Goal: Task Accomplishment & Management: Complete application form

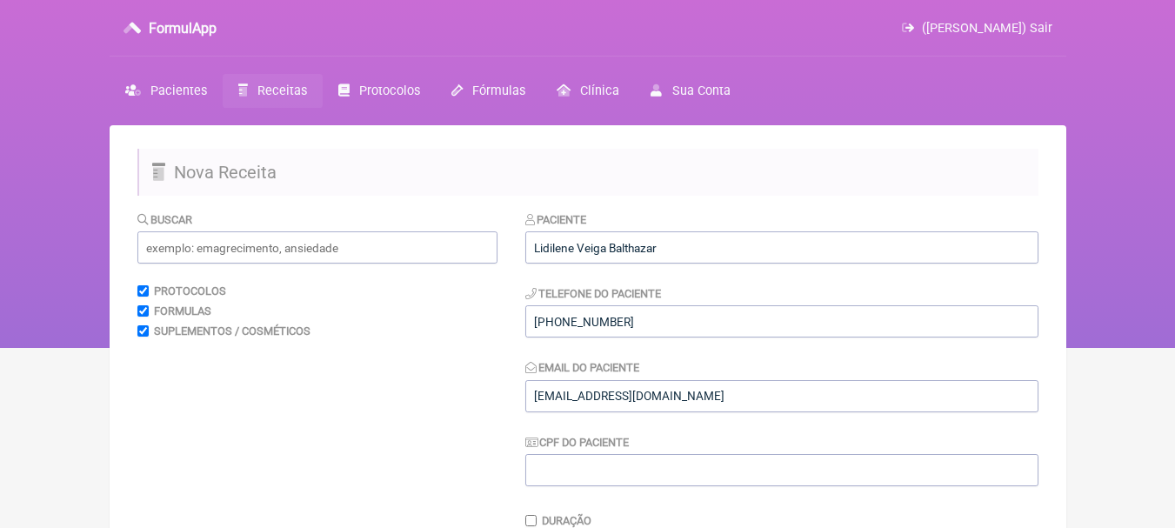
scroll to position [435, 0]
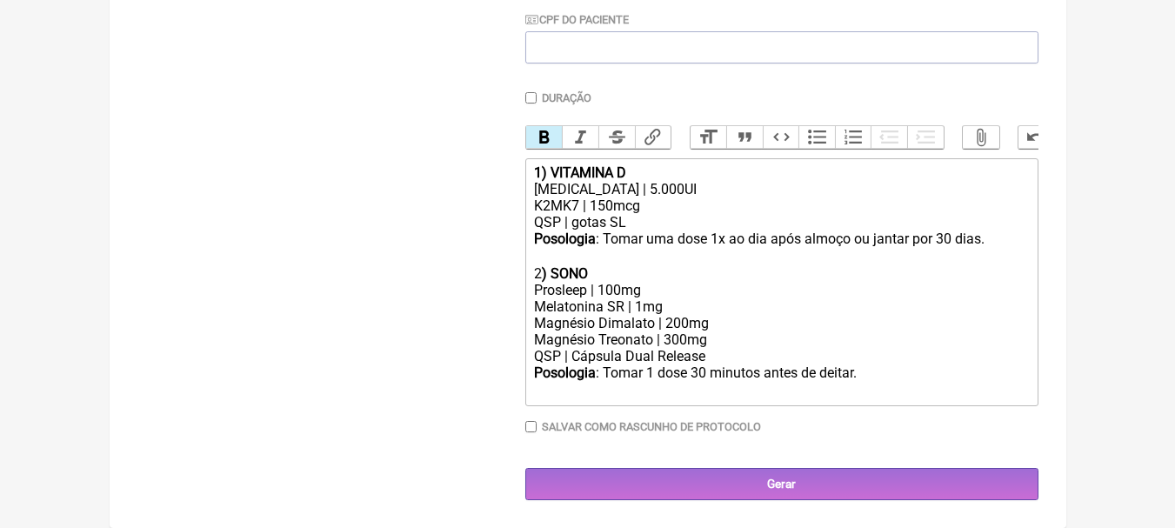
click at [817, 286] on div "Prosleep | 100mg" at bounding box center [781, 290] width 494 height 17
click at [638, 188] on div "[MEDICAL_DATA] | 5.000UI" at bounding box center [781, 189] width 494 height 17
drag, startPoint x: 659, startPoint y: 228, endPoint x: 574, endPoint y: 224, distance: 85.4
click at [574, 224] on div "QSP | gotas SL" at bounding box center [781, 222] width 494 height 17
click at [630, 264] on div "Posologia : Tomar uma dose 1x ao dia após almoço ou jantar por 30 dias. ㅤ" at bounding box center [781, 248] width 494 height 35
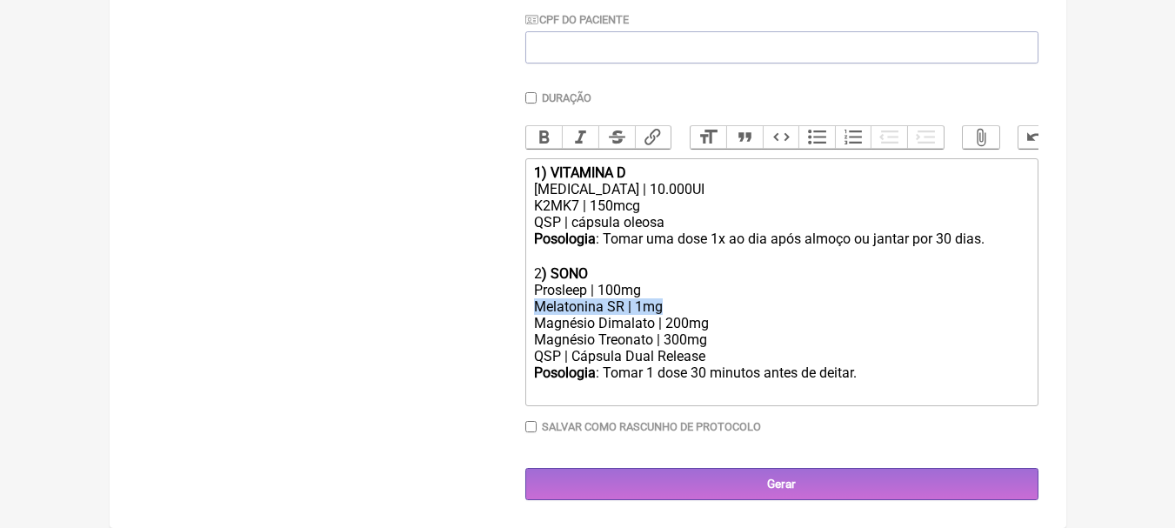
drag, startPoint x: 691, startPoint y: 304, endPoint x: 490, endPoint y: 308, distance: 201.0
click at [490, 308] on form "Buscar Protocolos Formulas Suplementos / Cosméticos Paciente Lidilene Veiga Bal…" at bounding box center [587, 144] width 901 height 712
copy div "Melatonina SR | 1mg"
click at [997, 241] on div "Posologia : Tomar uma dose 1x ao dia após almoço ou jantar por 30 dias. ㅤ" at bounding box center [781, 248] width 494 height 35
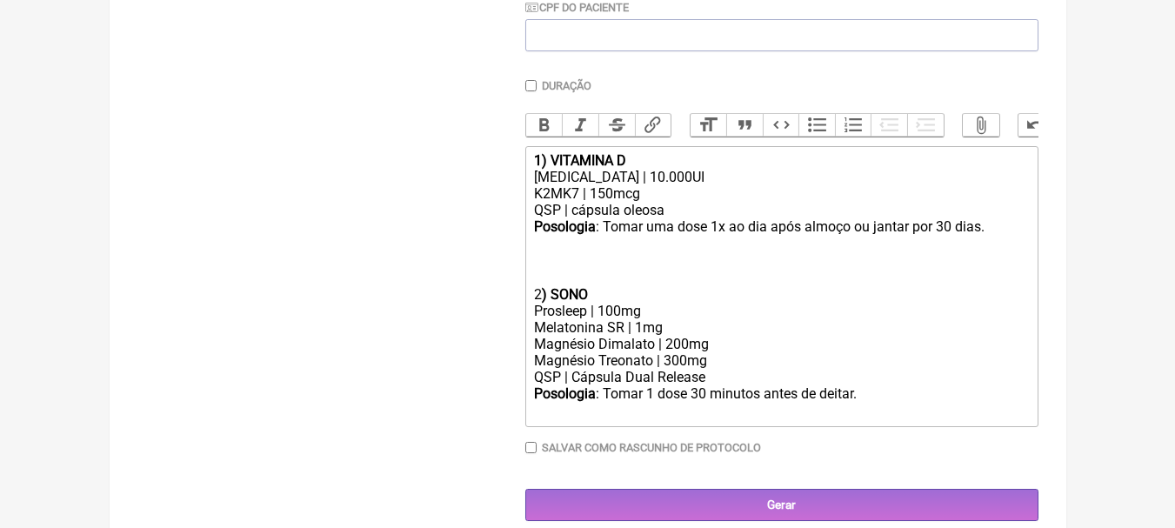
paste trix-editor "Melatonina SR | 1mg"
drag, startPoint x: 599, startPoint y: 303, endPoint x: 493, endPoint y: 306, distance: 106.2
click at [493, 306] on form "Buscar Protocolos Formulas Suplementos / Cosméticos Paciente Lidilene Veiga Bal…" at bounding box center [587, 148] width 901 height 745
copy div "2 ) SONO"
click at [565, 262] on div "Posologia : Tomar uma dose 1x ao dia após almoço ou jantar por 30 dias. ㅤ Melat…" at bounding box center [781, 252] width 494 height 68
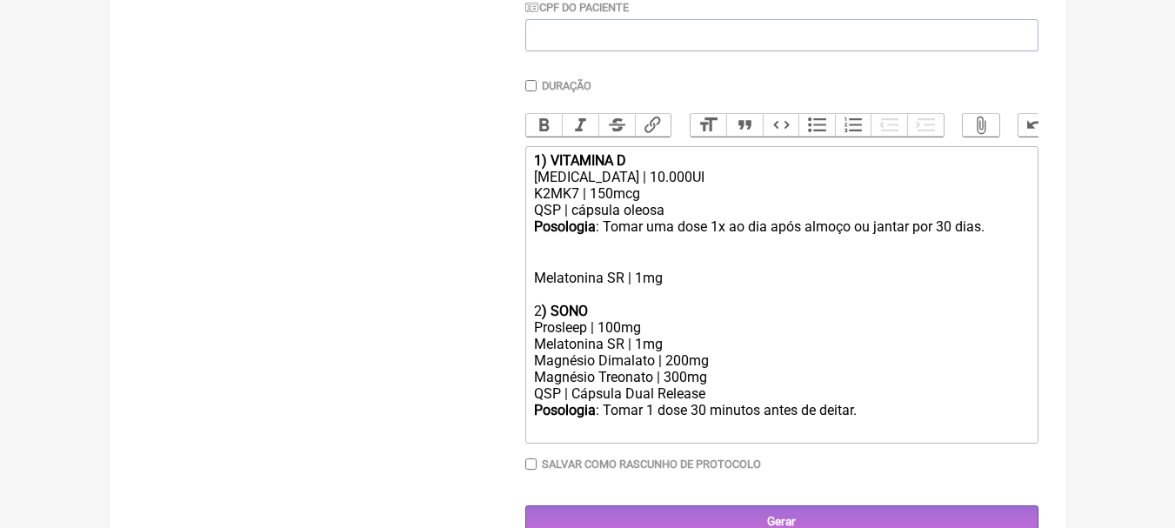
paste trix-editor "2<strong>) SONO</strong>"
click at [544, 270] on strong ") SONO" at bounding box center [565, 261] width 46 height 17
drag, startPoint x: 738, startPoint y: 406, endPoint x: 492, endPoint y: 406, distance: 246.2
click at [492, 406] on form "Buscar Protocolos Formulas Suplementos / Cosméticos Paciente Lidilene Veiga Bal…" at bounding box center [587, 157] width 901 height 762
copy div "QSP | Cápsula Dual Release"
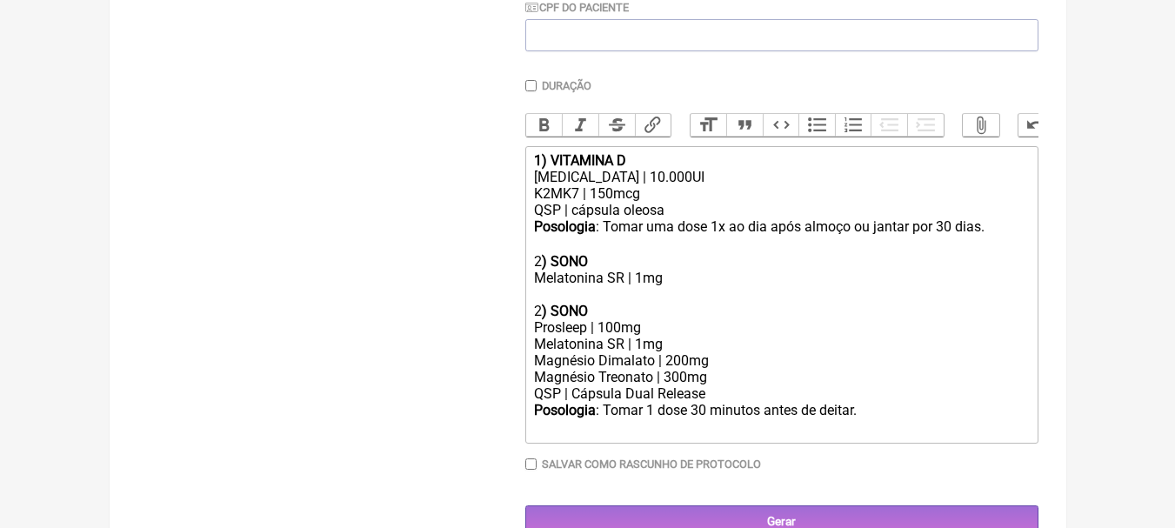
click at [690, 291] on div "Posologia : Tomar uma dose 1x ao dia após almoço ou jantar por 30 dias. ㅤ 2 ) S…" at bounding box center [781, 260] width 494 height 84
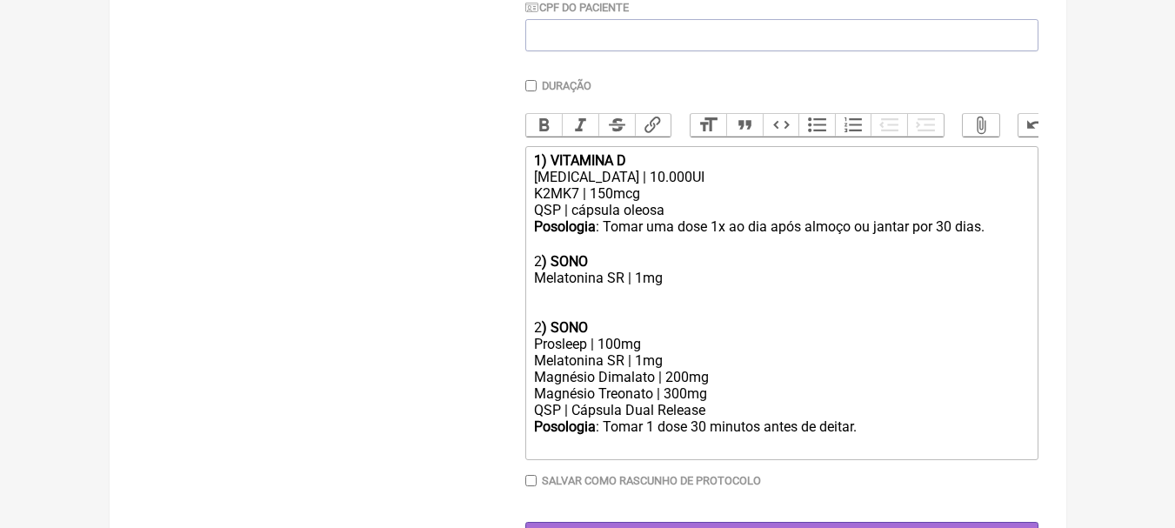
paste trix-editor "QSP | Cápsula Dual Release"
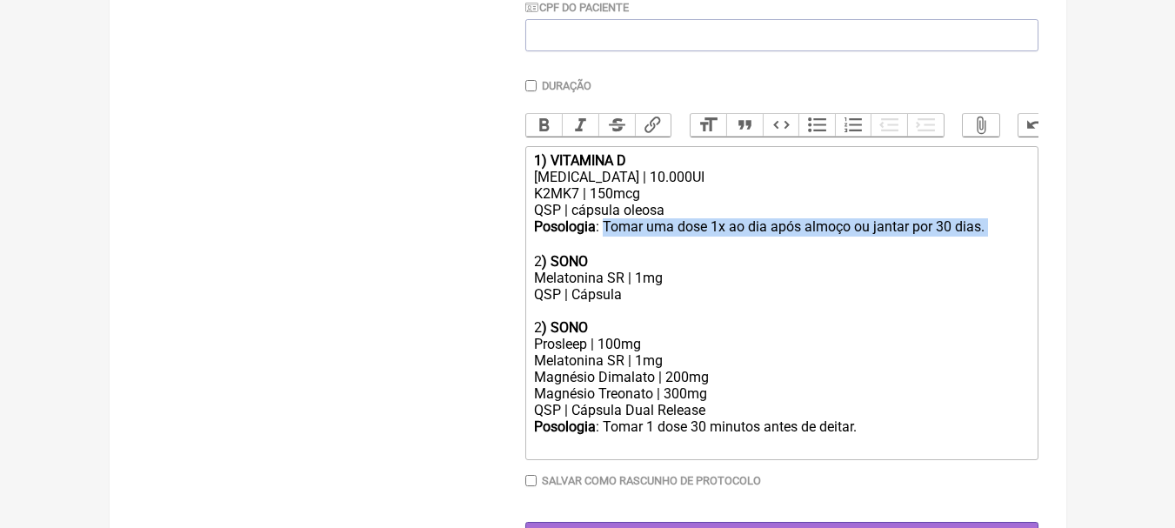
drag, startPoint x: 604, startPoint y: 240, endPoint x: 1034, endPoint y: 243, distance: 430.6
click at [1034, 243] on trix-editor "1) VITAMINA D Colecalciferol | 10.000UI K2MK7 | 150mcg QSP | cápsula oleosa Pos…" at bounding box center [781, 303] width 513 height 314
copy div "Tomar uma dose 1x ao dia após almoço ou jantar por 30 dias. ㅤ"
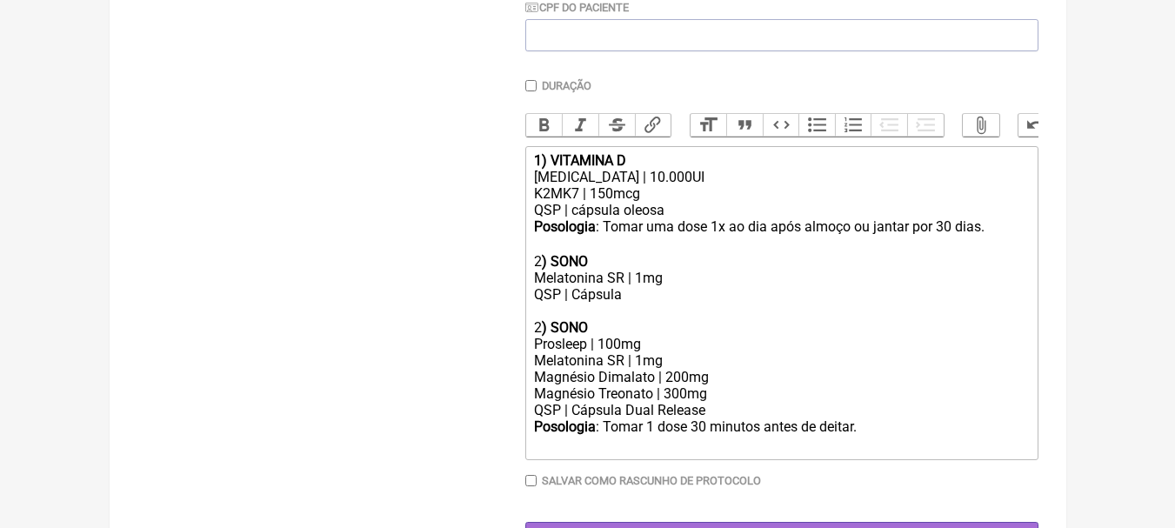
click at [668, 311] on div "Posologia : Tomar uma dose 1x ao dia após almoço ou jantar por 30 dias. ㅤ 2 ) S…" at bounding box center [781, 268] width 494 height 101
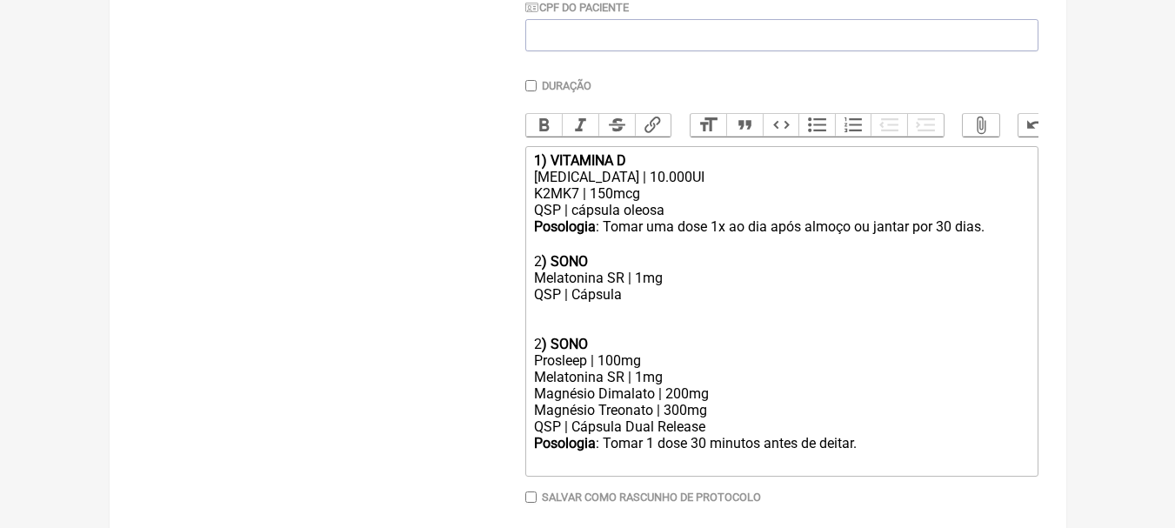
paste trix-editor "Tomar uma dose 1x ao dia após almoço ou jantar por 30 dias. ㅤ"
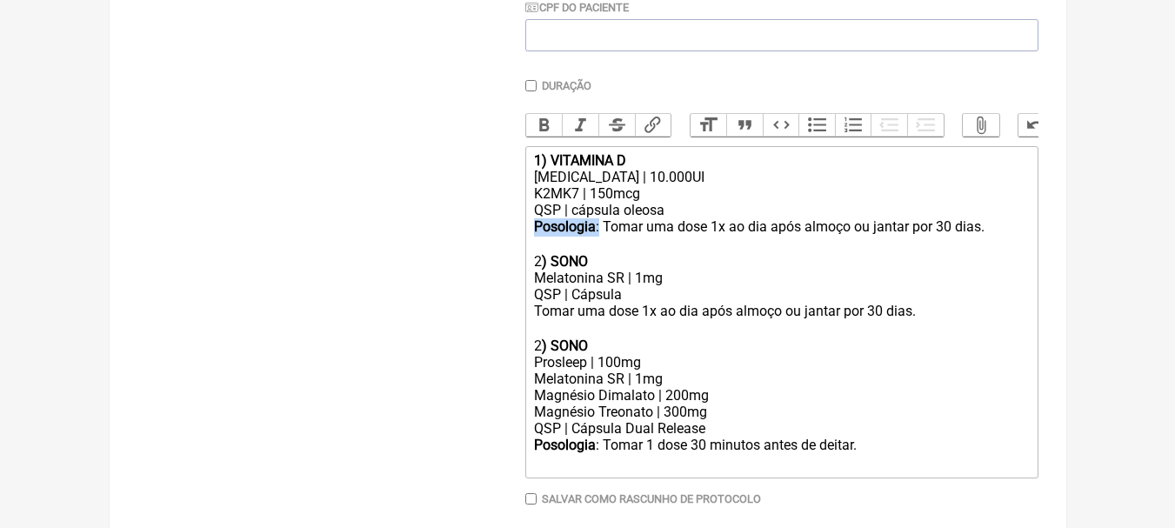
drag, startPoint x: 599, startPoint y: 238, endPoint x: 474, endPoint y: 233, distance: 125.4
click at [474, 233] on form "Buscar Protocolos Formulas Suplementos / Cosméticos Paciente Lidilene Veiga Bal…" at bounding box center [587, 174] width 901 height 797
copy div "Posologia :"
click at [535, 325] on div "Posologia : Tomar uma dose 1x ao dia após almoço ou jantar por 30 dias. ㅤ 2 ) S…" at bounding box center [781, 277] width 494 height 119
paste trix-editor "<strong>Posologia</strong>:"
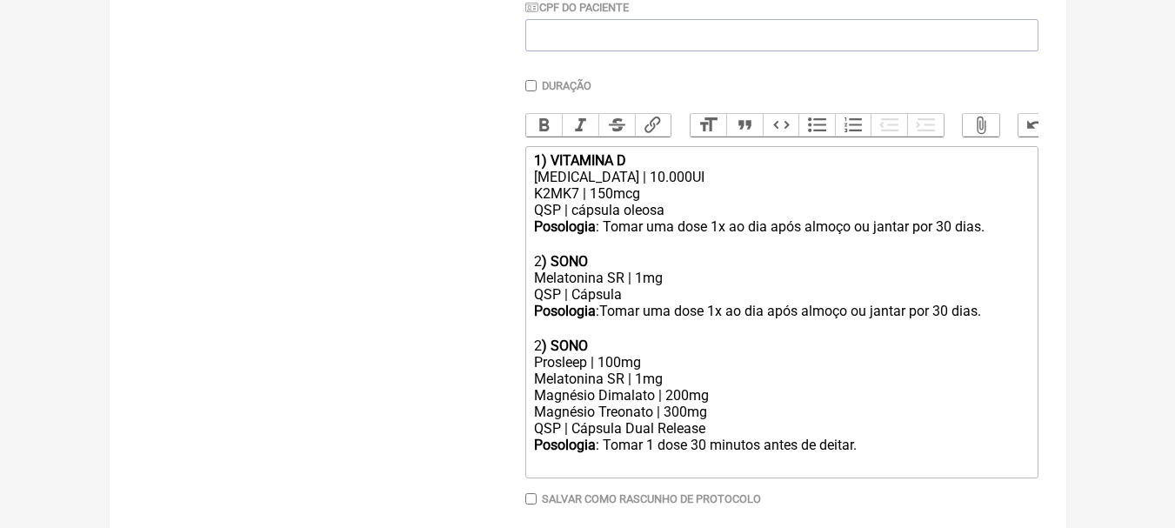
click at [799, 324] on div "Posologia : Tomar uma dose 1x ao dia após almoço ou jantar por 30 dias. ㅤ 2 ) S…" at bounding box center [781, 277] width 494 height 119
click at [631, 284] on div "Posologia : Tomar uma dose 1x ao dia após almoço ou jantar por 30 dias. ㅤ 2 ) S…" at bounding box center [781, 277] width 494 height 119
click at [623, 291] on div "Posologia : Tomar uma dose 1x ao dia após almoço ou jantar por 30 dias. ㅤ 2 ) S…" at bounding box center [781, 277] width 494 height 119
click at [649, 309] on div "Posologia : Tomar uma dose 1x ao dia após almoço ou jantar por 30 dias. ㅤ 2 ) S…" at bounding box center [781, 277] width 494 height 119
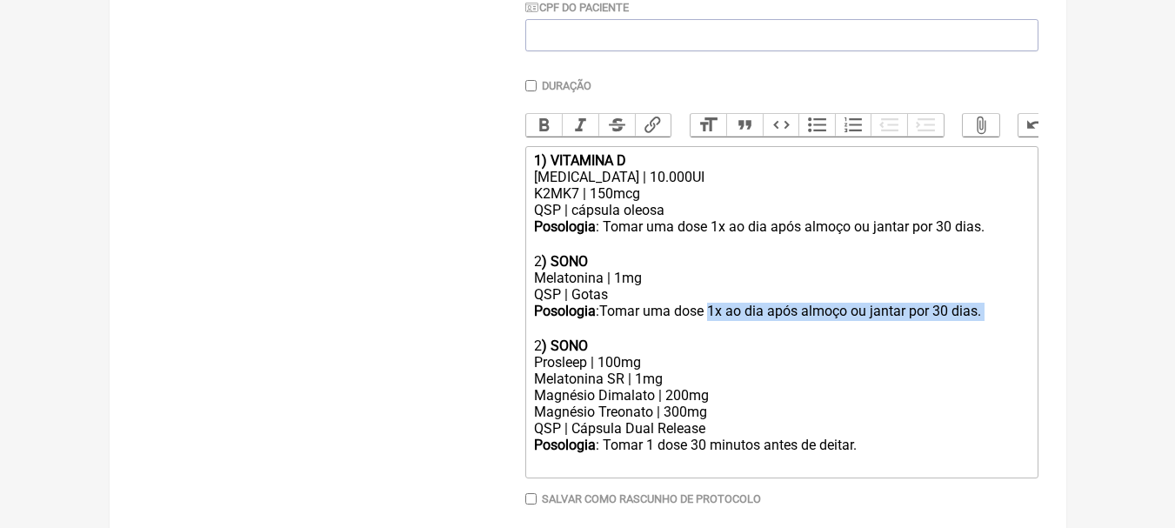
drag, startPoint x: 715, startPoint y: 328, endPoint x: 992, endPoint y: 326, distance: 277.5
click at [992, 326] on div "Posologia : Tomar uma dose 1x ao dia após almoço ou jantar por 30 dias. ㅤ 2 ) S…" at bounding box center [781, 277] width 494 height 119
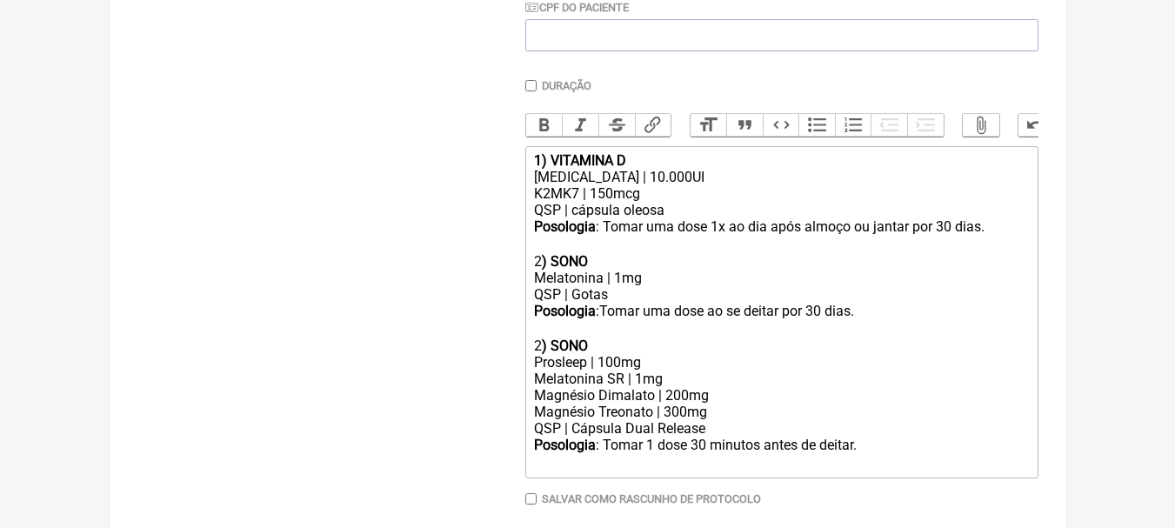
click at [542, 354] on strong ") SONO" at bounding box center [565, 345] width 46 height 17
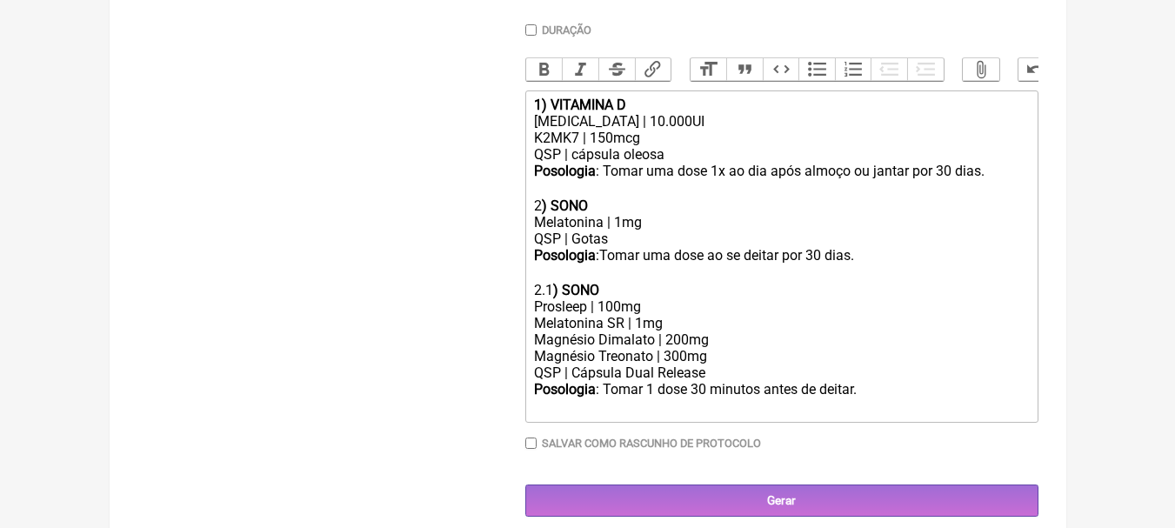
scroll to position [520, 0]
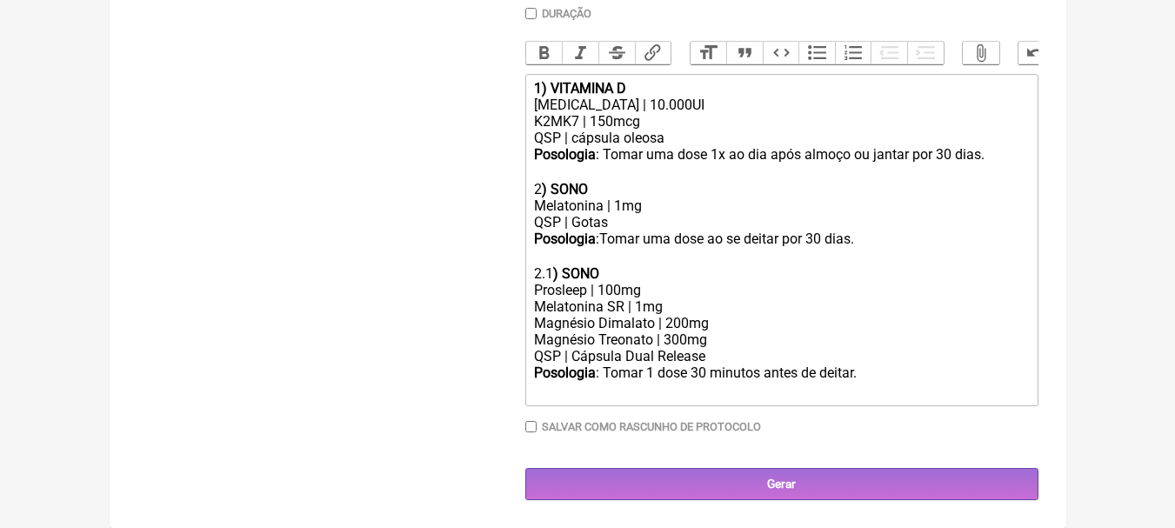
click at [671, 284] on div "Prosleep | 100mg" at bounding box center [781, 290] width 494 height 17
drag, startPoint x: 679, startPoint y: 305, endPoint x: 435, endPoint y: 309, distance: 244.4
click at [435, 309] on form "Buscar Protocolos Formulas Suplementos / Cosméticos Paciente Lidilene Veiga Bal…" at bounding box center [587, 101] width 901 height 797
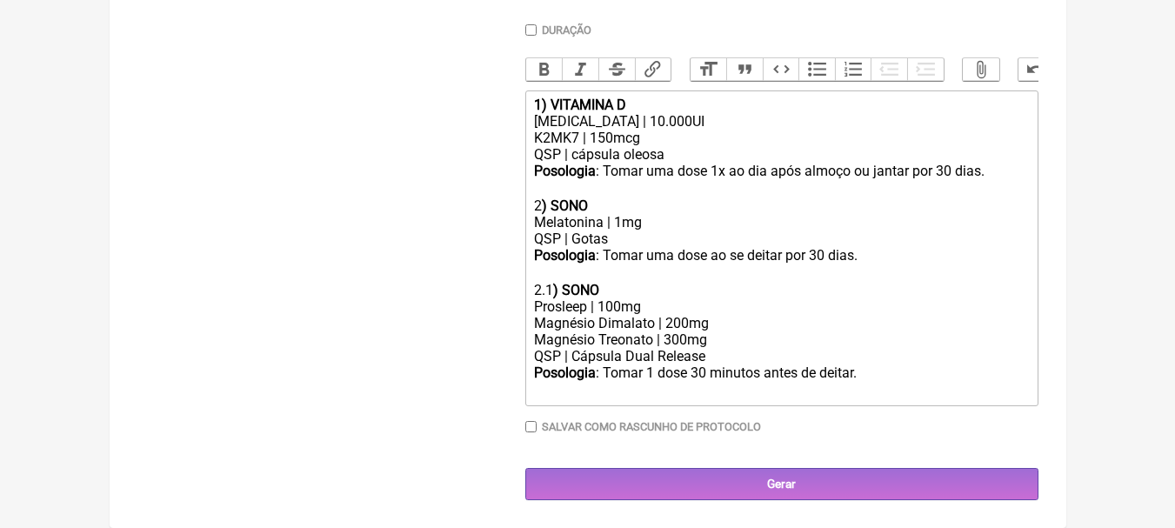
scroll to position [504, 0]
click at [719, 355] on div "QSP | Cápsula Dual Release" at bounding box center [781, 356] width 494 height 17
drag, startPoint x: 871, startPoint y: 256, endPoint x: 602, endPoint y: 257, distance: 268.8
click at [602, 257] on div "Posologia : Tomar uma dose 1x ao dia após almoço ou jantar por 30 dias. ㅤ 2 ) S…" at bounding box center [781, 222] width 494 height 119
copy div "Tomar uma dose ao se deitar por 30 dias.ㅤ"
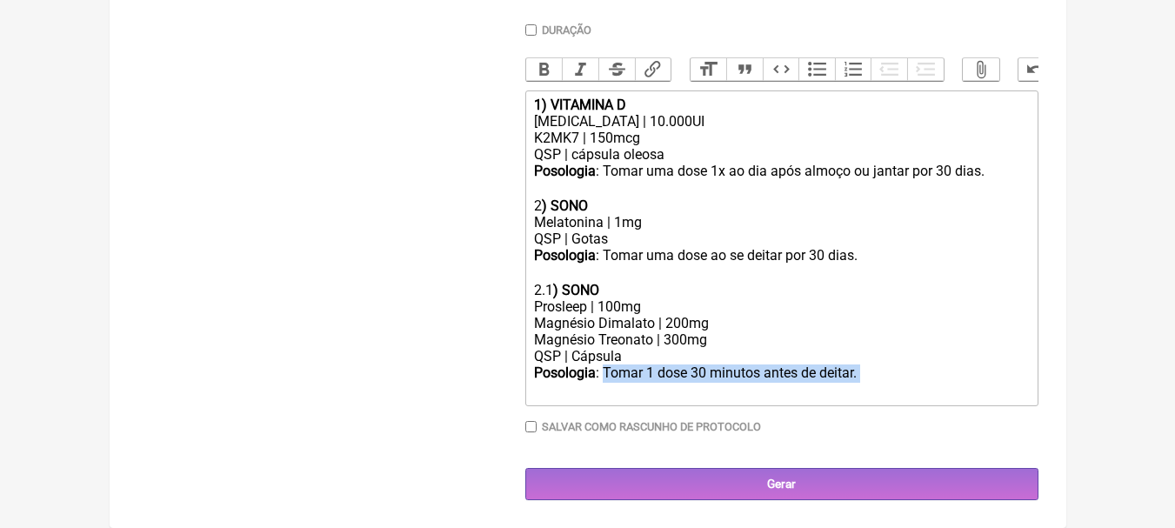
drag, startPoint x: 870, startPoint y: 376, endPoint x: 602, endPoint y: 371, distance: 268.0
click at [602, 371] on div "Posologia : Tomar 1 dose 30 minutos antes de deitar. ㅤ" at bounding box center [781, 381] width 494 height 35
paste trix-editor "uma dose ao se deitar por 30 dias."
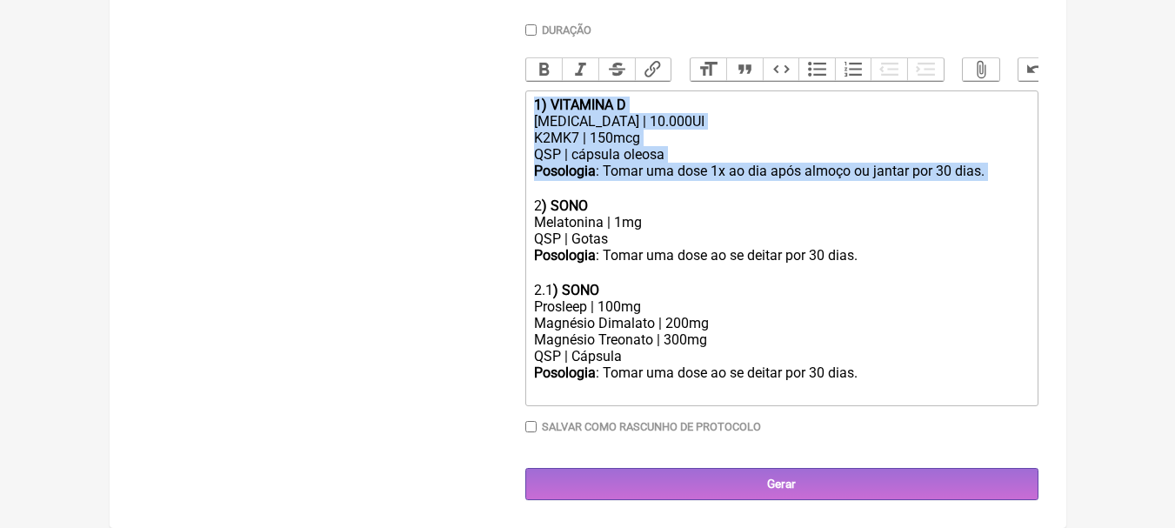
drag, startPoint x: 930, startPoint y: 176, endPoint x: 458, endPoint y: 63, distance: 485.7
click at [458, 63] on form "Buscar Protocolos Formulas Suplementos / Cosméticos Paciente Lidilene Veiga Bal…" at bounding box center [587, 110] width 901 height 780
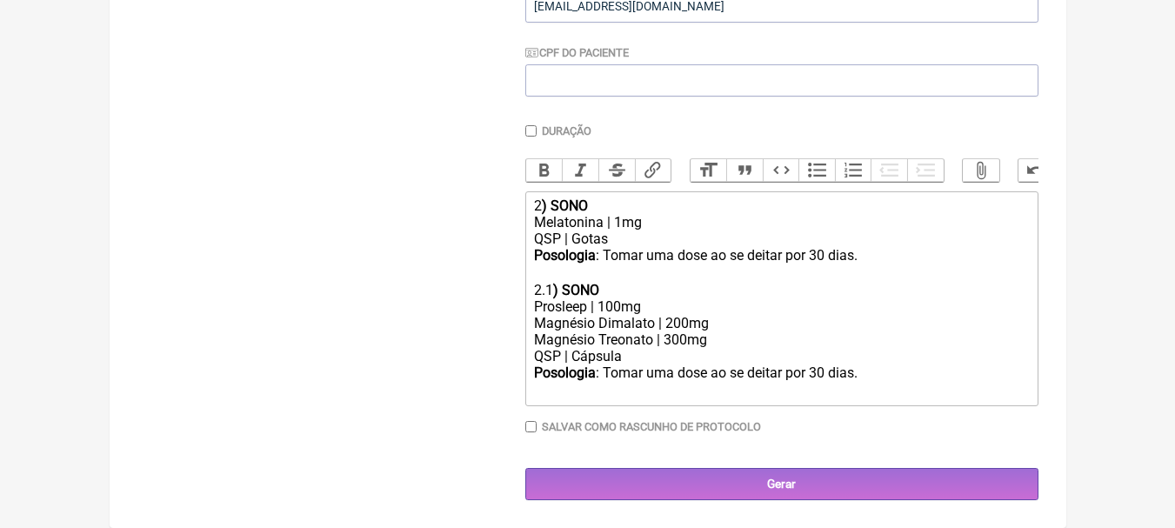
scroll to position [403, 0]
click at [540, 201] on div "2 ) SONO Melatonina | 1mg QSP | Gotas Posologia : Tomar uma dose ao se deitar p…" at bounding box center [781, 239] width 494 height 84
click at [544, 289] on div "2.1 ) SONO" at bounding box center [781, 290] width 494 height 17
click at [665, 286] on div "1 ) SONO" at bounding box center [781, 290] width 494 height 17
click at [538, 288] on div "1 ) SONO" at bounding box center [781, 290] width 494 height 17
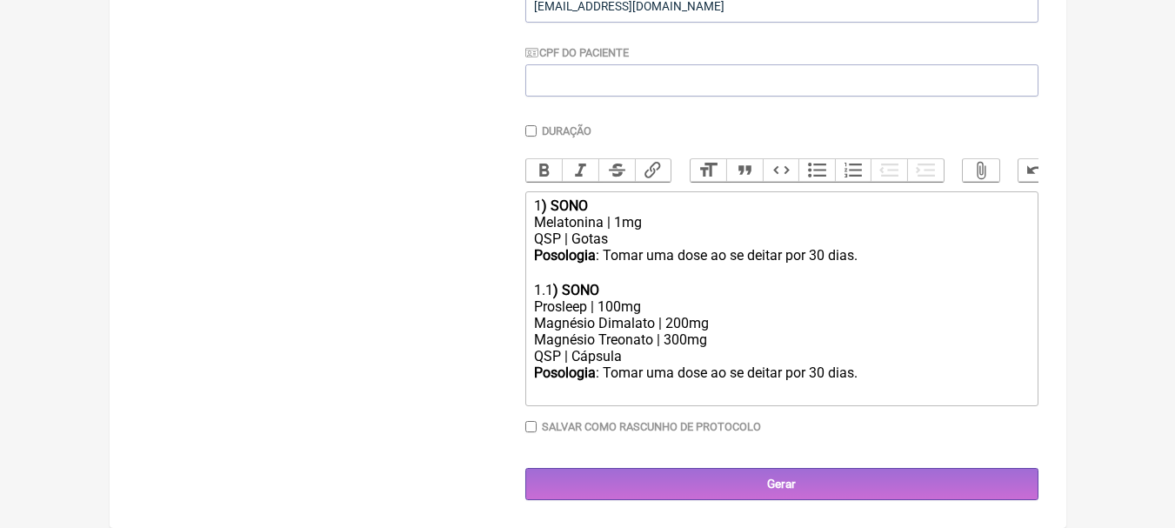
click at [678, 238] on div "1 ) SONO Melatonina | 1mg QSP | Gotas Posologia : Tomar uma dose ao se deitar p…" at bounding box center [781, 239] width 494 height 84
type trix-editor "<div>1<strong>) SONO</strong><br>Melatonina | 1mg<br>QSP | Gotas SL<br><strong>…"
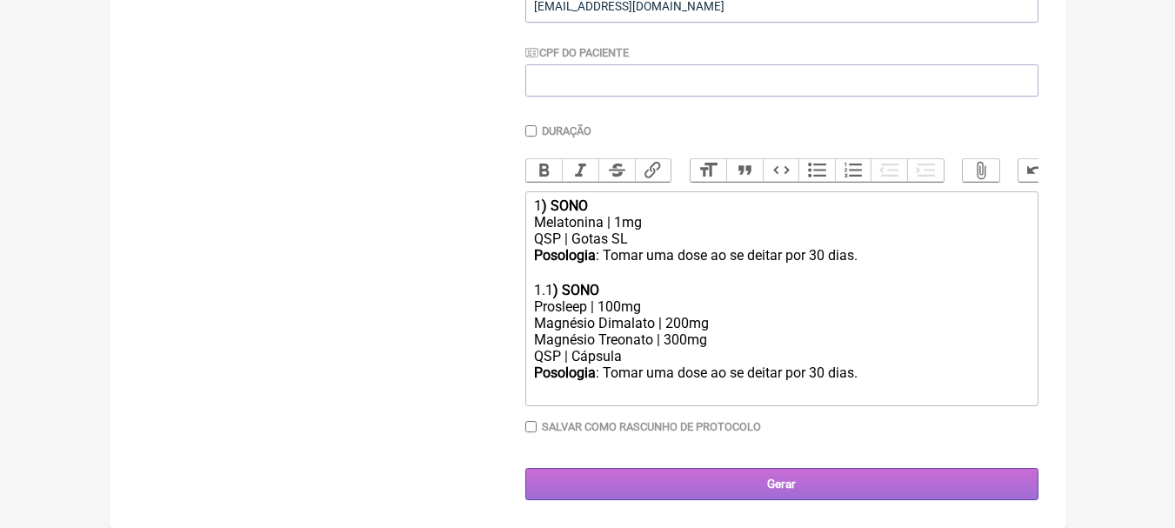
click at [848, 475] on input "Gerar" at bounding box center [781, 484] width 513 height 32
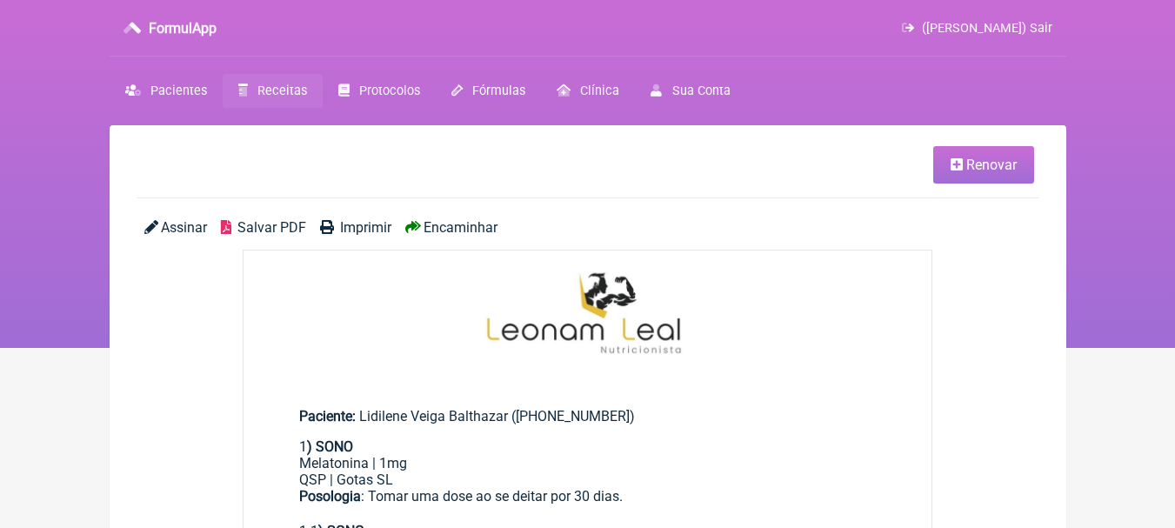
click at [262, 231] on span "Salvar PDF" at bounding box center [271, 227] width 69 height 17
click at [191, 93] on span "Pacientes" at bounding box center [178, 91] width 57 height 15
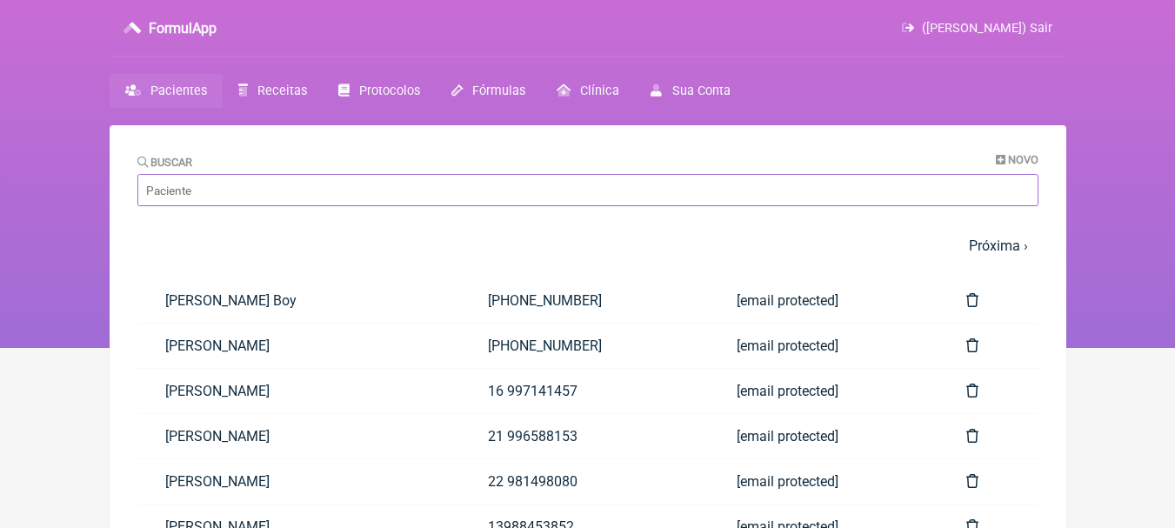
click at [356, 188] on input "Buscar" at bounding box center [587, 190] width 901 height 32
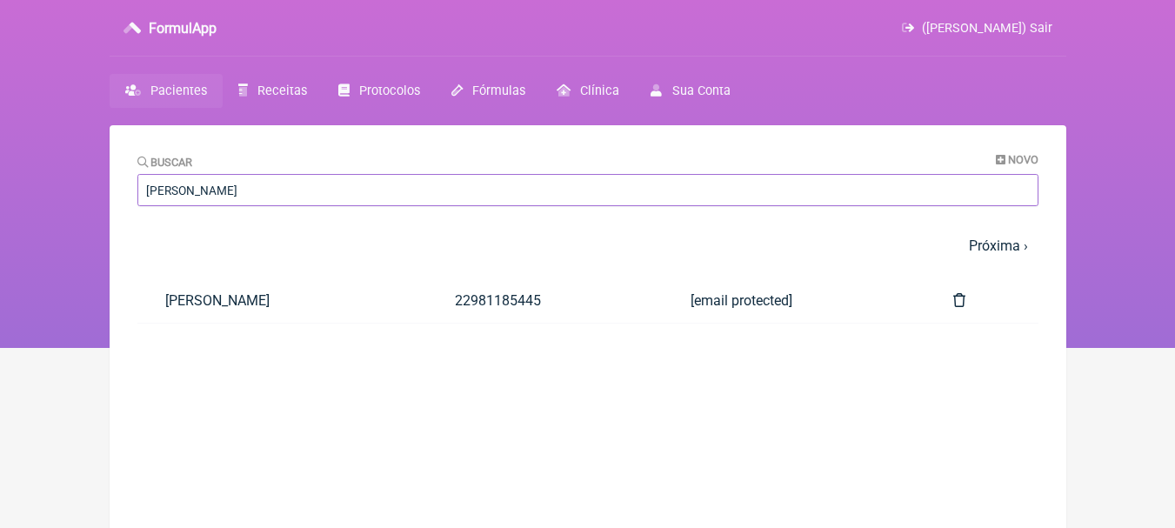
type input "irving"
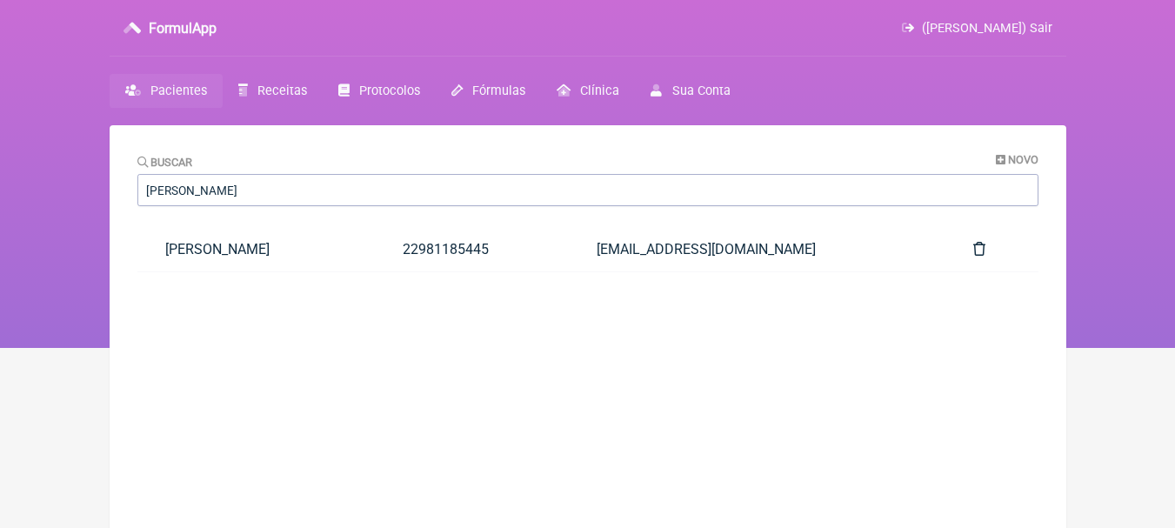
click at [336, 257] on link "Irving Dos Santos Serafim" at bounding box center [256, 249] width 238 height 44
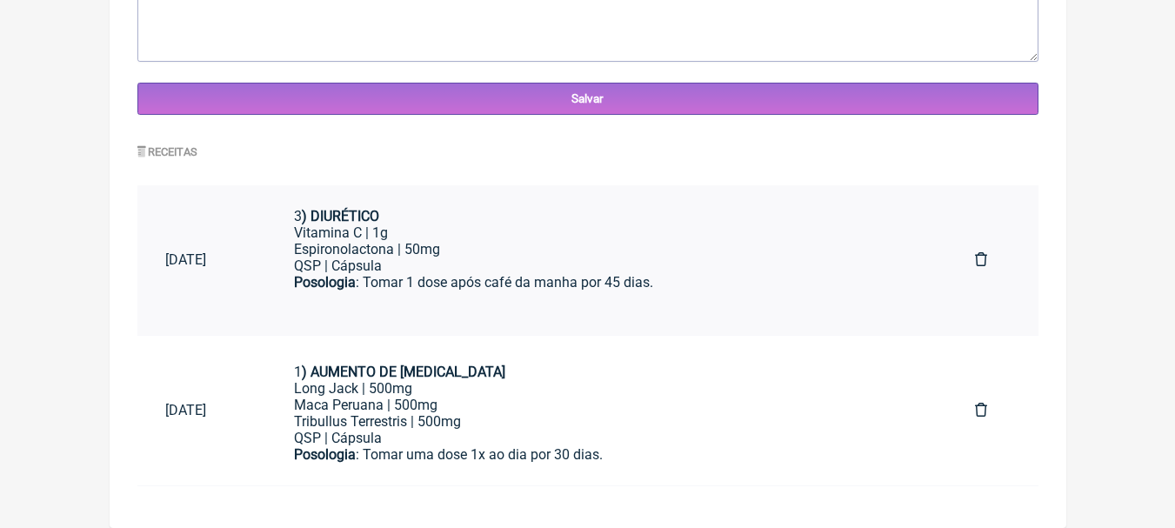
click at [657, 264] on div "QSP | Cápsula" at bounding box center [606, 265] width 625 height 17
click at [549, 434] on div "QSP | Cápsula" at bounding box center [606, 438] width 625 height 17
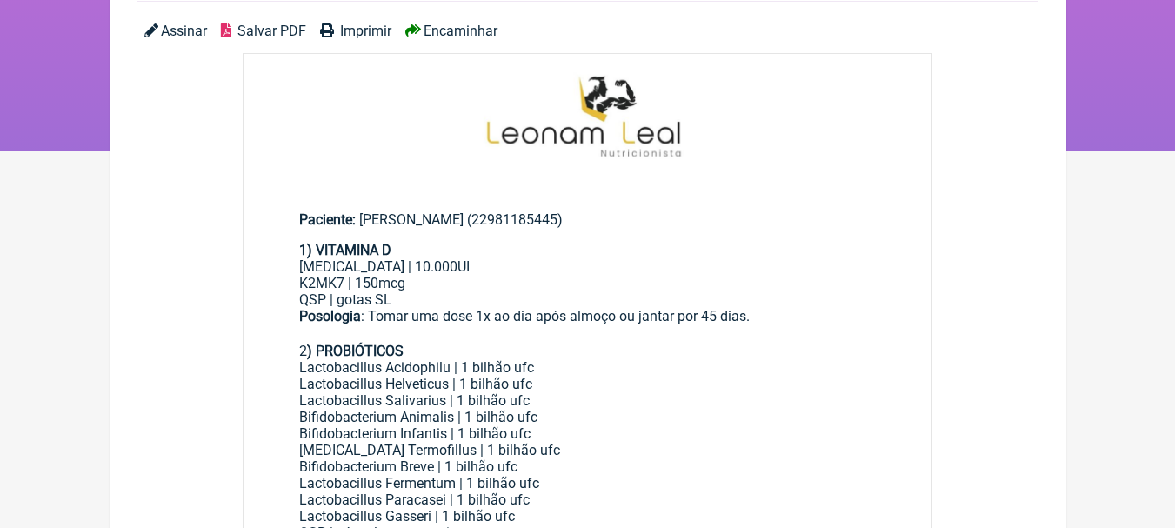
scroll to position [87, 0]
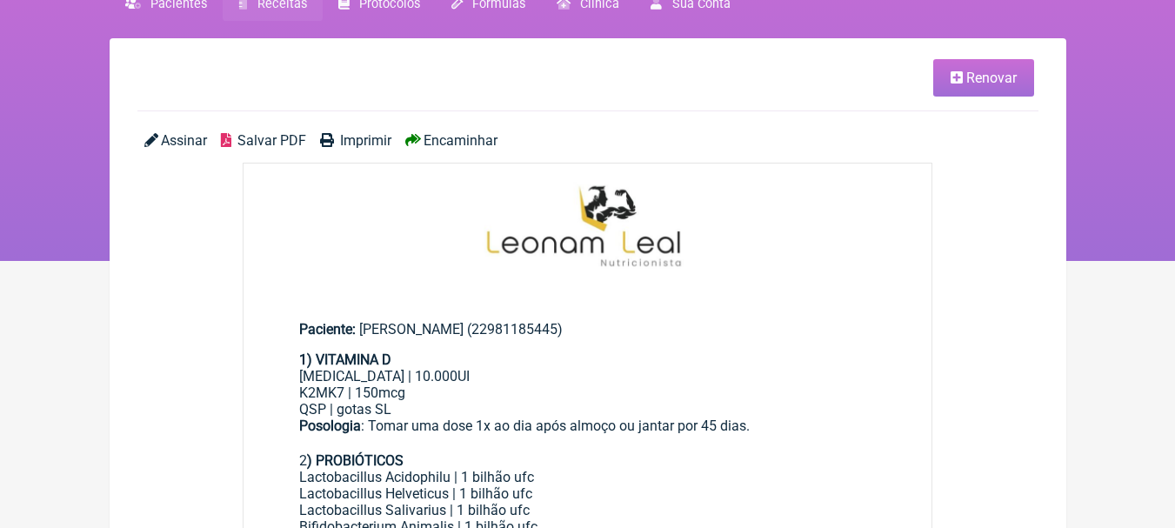
click at [1008, 85] on span "Renovar" at bounding box center [991, 78] width 50 height 17
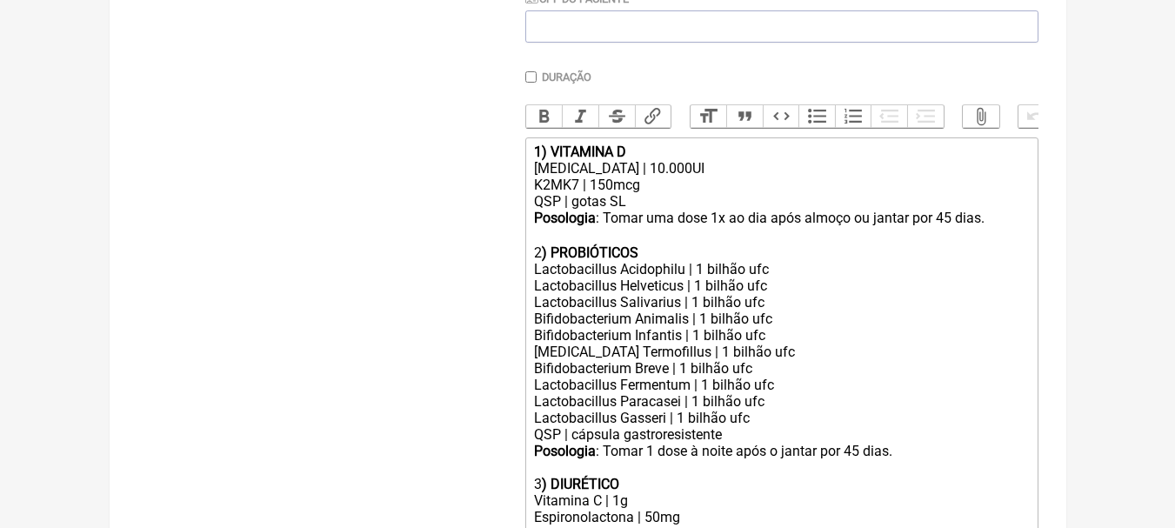
scroll to position [632, 0]
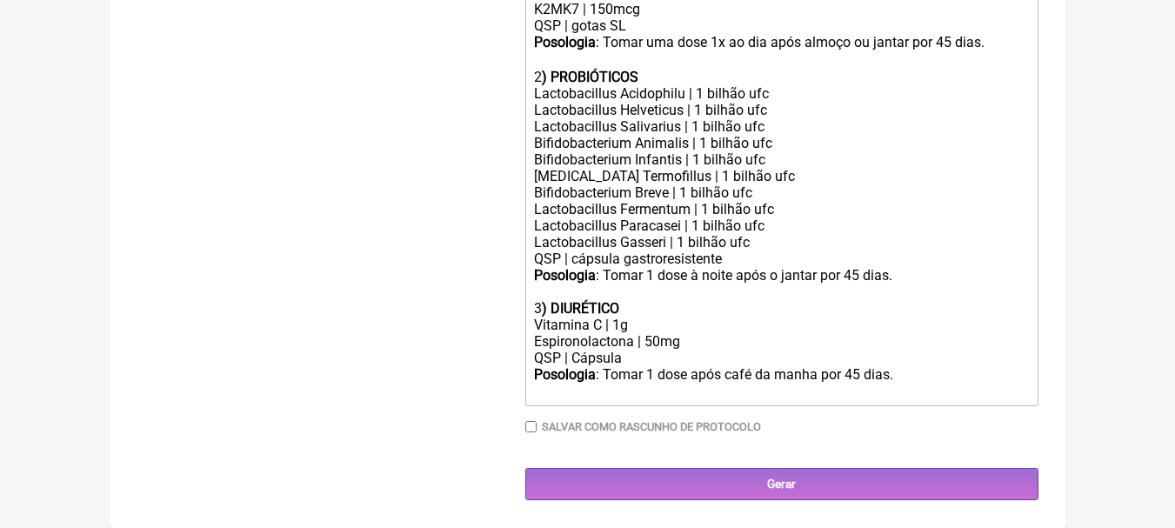
click at [938, 374] on div "Posologia : Tomar 1 dose após café da manha por 45 dias." at bounding box center [781, 382] width 494 height 33
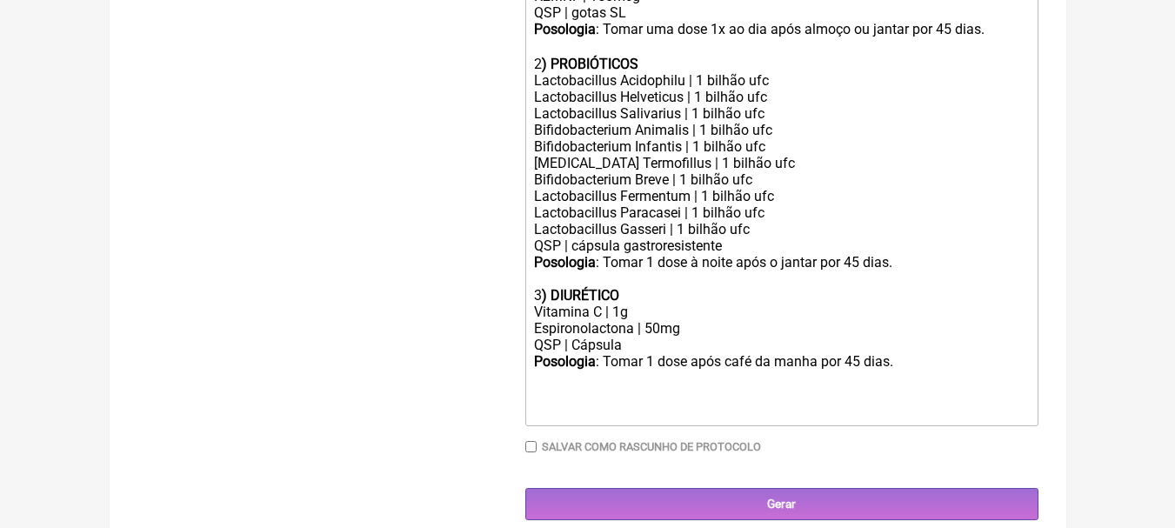
paste trix-editor "1<strong>) AUMENTO DE TESTOSTERONA</strong></div><div>Long Jack | 500mg</div><d…"
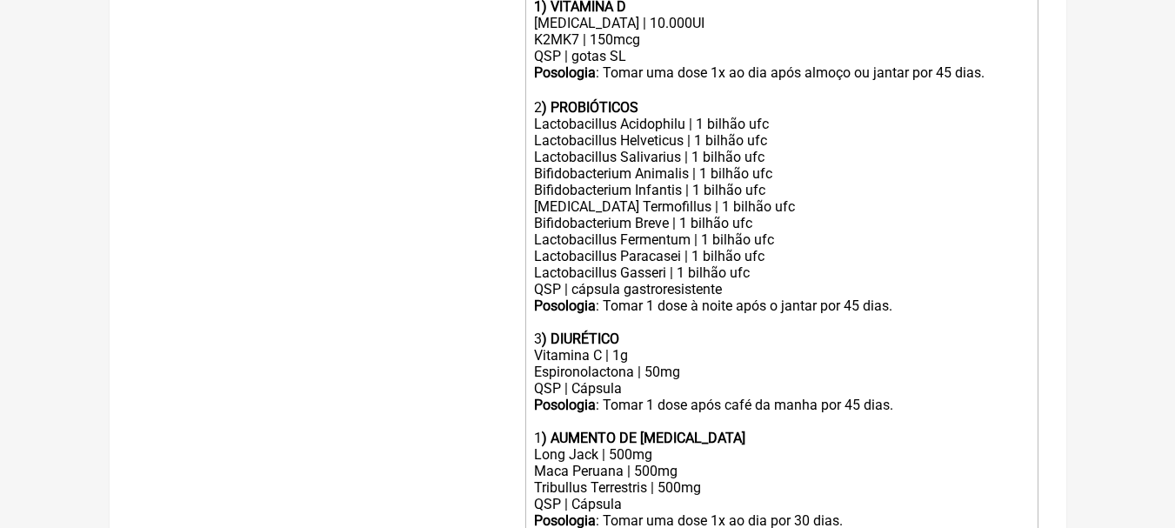
scroll to position [591, 0]
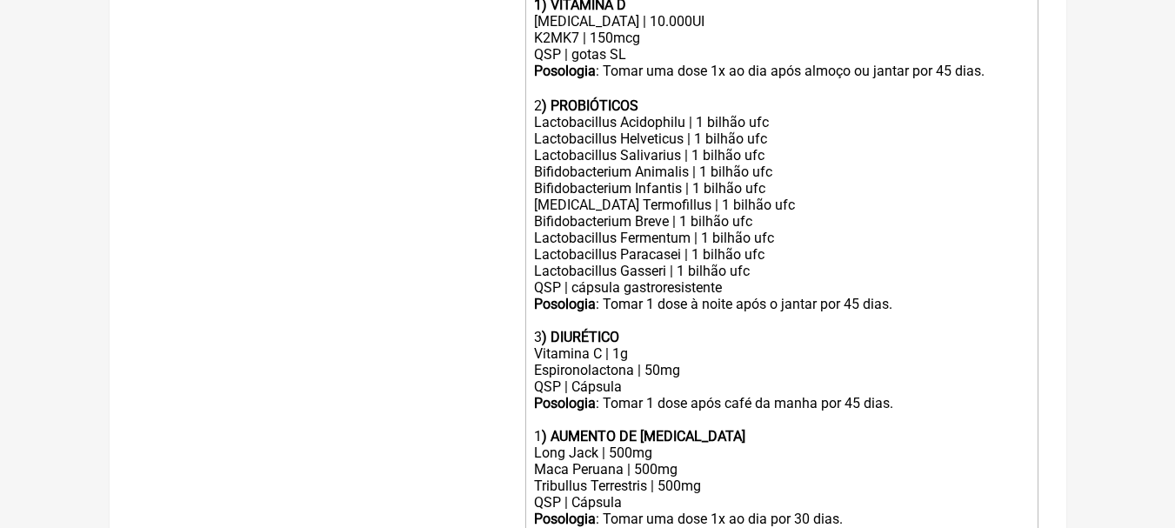
click at [924, 180] on div "Bifidobacterium Animalis | 1 bilhão ufc" at bounding box center [781, 172] width 494 height 17
click at [804, 63] on div "QSP | gotas SL" at bounding box center [781, 54] width 494 height 17
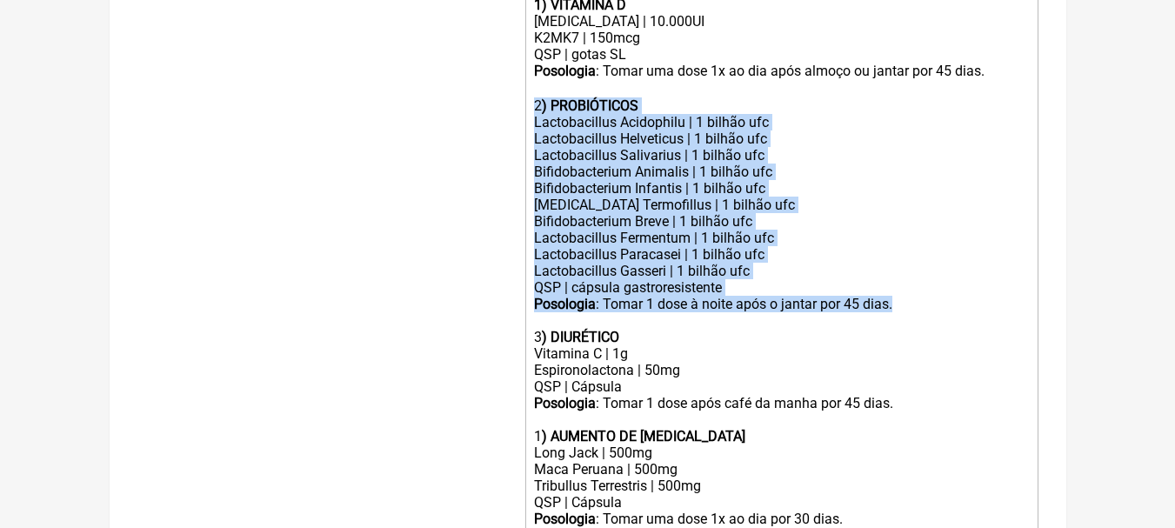
drag, startPoint x: 920, startPoint y: 314, endPoint x: 524, endPoint y: 123, distance: 440.4
click at [524, 123] on form "Buscar Protocolos Formulas Suplementos / Cosméticos Paciente Irving Dos Santos …" at bounding box center [587, 140] width 901 height 1041
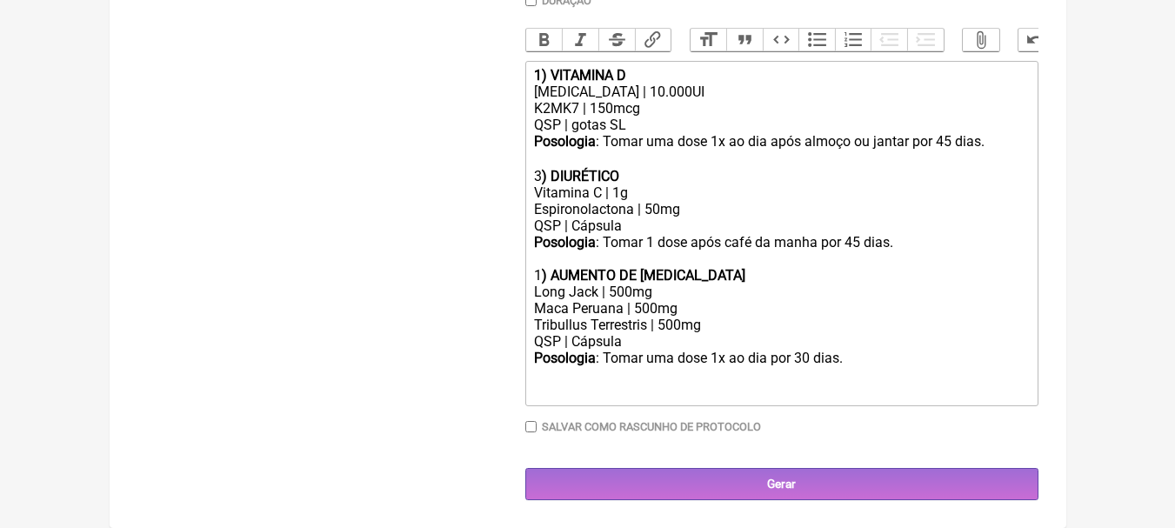
scroll to position [533, 0]
click at [952, 138] on div "Posologia : Tomar uma dose 1x ao dia após almoço ou jantar por 45 dias. ㅤ" at bounding box center [781, 142] width 494 height 18
click at [801, 237] on div "Posologia : Tomar 1 dose após café da manha por 45 dias. 1 ) AUMENTO DE TESTOST…" at bounding box center [781, 259] width 494 height 50
click at [859, 237] on div "Posologia : Tomar 1 dose após café da manha por 45 dias. 1 ) AUMENTO DE TESTOST…" at bounding box center [781, 259] width 494 height 50
click at [810, 352] on div "Posologia : Tomar uma dose 1x ao dia por 30 dias." at bounding box center [781, 358] width 494 height 17
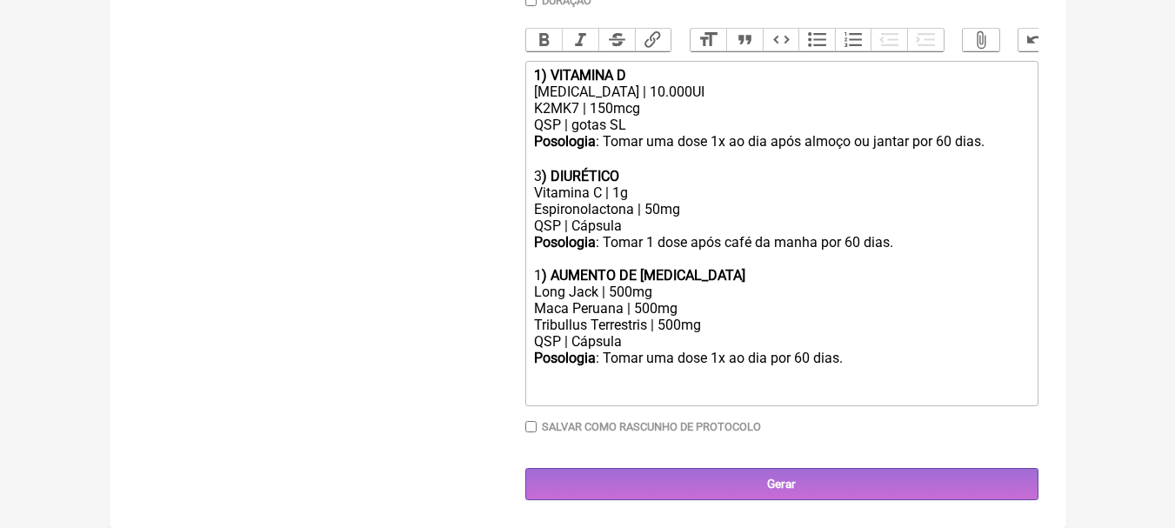
click at [918, 239] on div "Posologia : Tomar 1 dose após café da manha por 60 dias. 1 ) AUMENTO DE TESTOST…" at bounding box center [781, 259] width 494 height 50
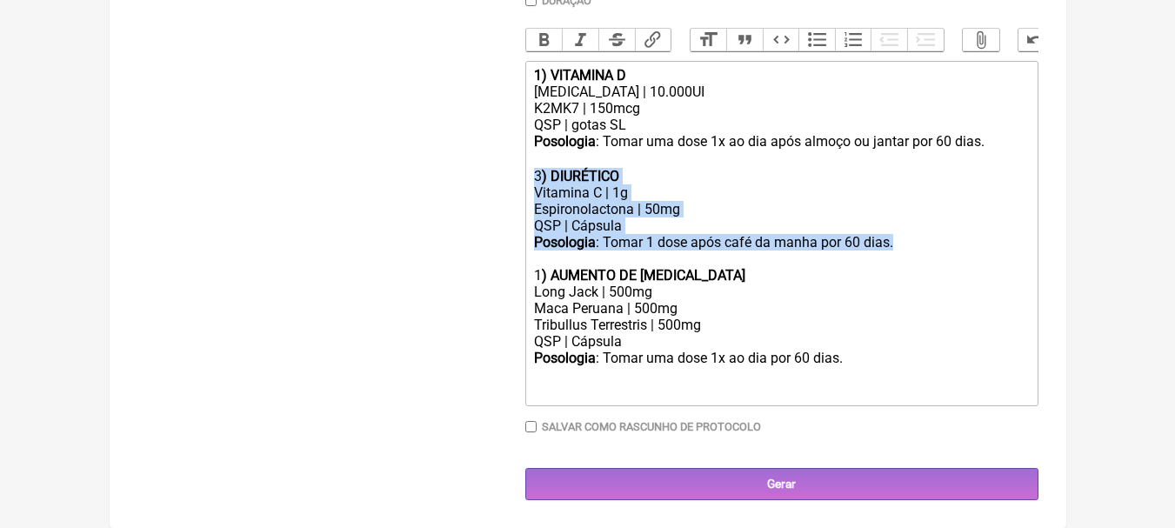
drag, startPoint x: 915, startPoint y: 237, endPoint x: 482, endPoint y: 181, distance: 436.8
click at [482, 181] on form "Buscar Protocolos Formulas Suplementos / Cosméticos Paciente Irving Dos Santos …" at bounding box center [587, 95] width 901 height 810
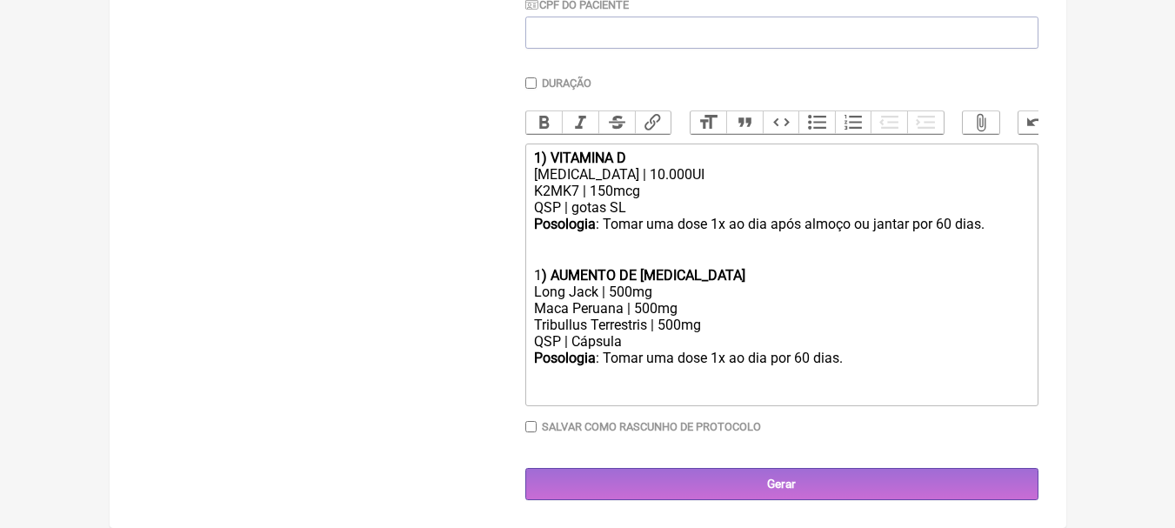
scroll to position [434, 0]
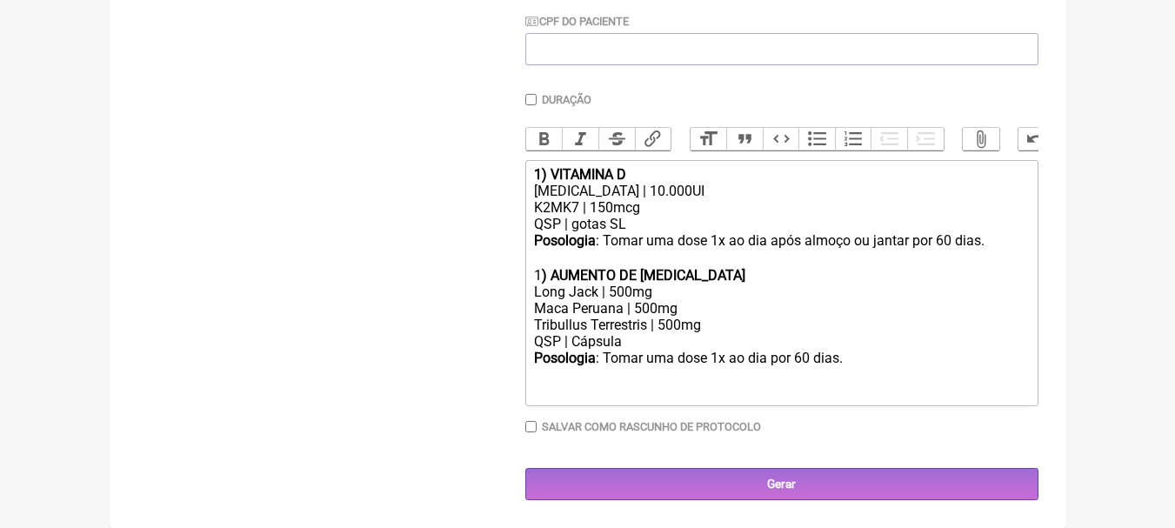
click at [543, 275] on strong ") AUMENTO DE TESTOSTERONA" at bounding box center [644, 275] width 204 height 17
type trix-editor "<div><strong>1) VITAMINA D</strong></div><div>Colecalciferol | 10.000UI</div><d…"
click at [394, 279] on div "Buscar Protocolos Formulas Suplementos / Cosméticos" at bounding box center [317, 145] width 360 height 711
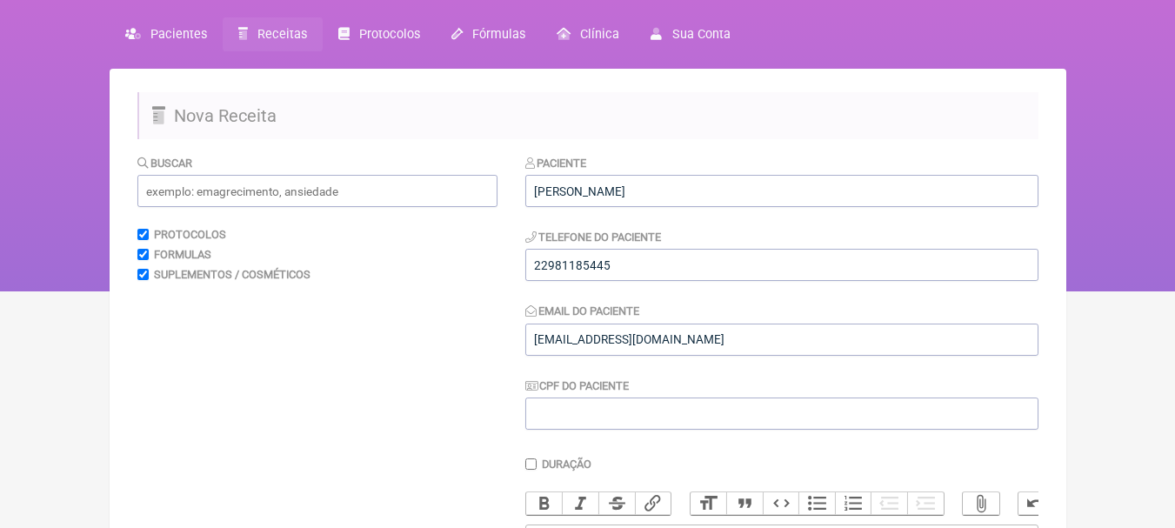
scroll to position [87, 0]
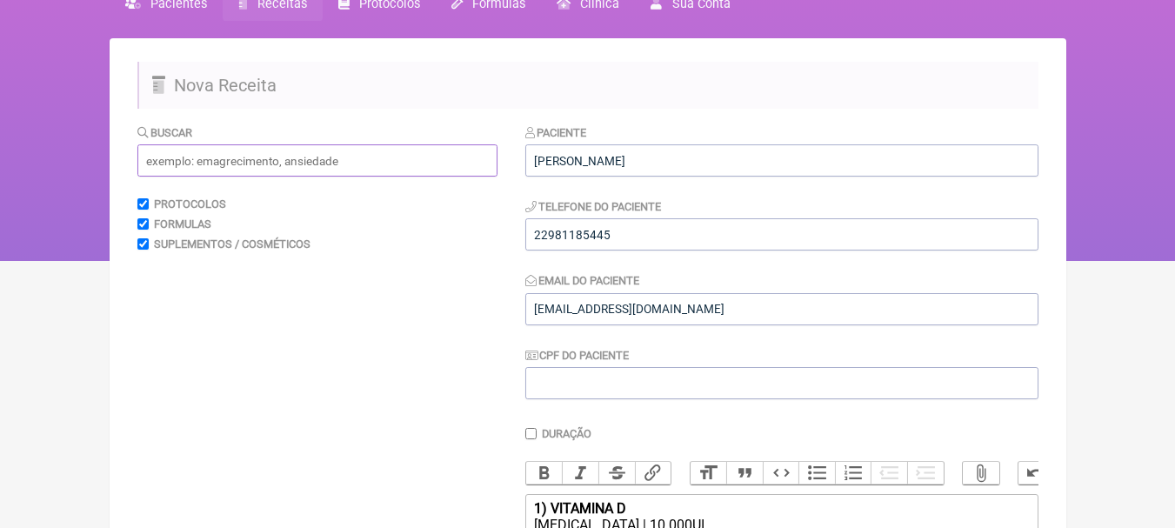
click at [331, 163] on input "text" at bounding box center [317, 160] width 360 height 32
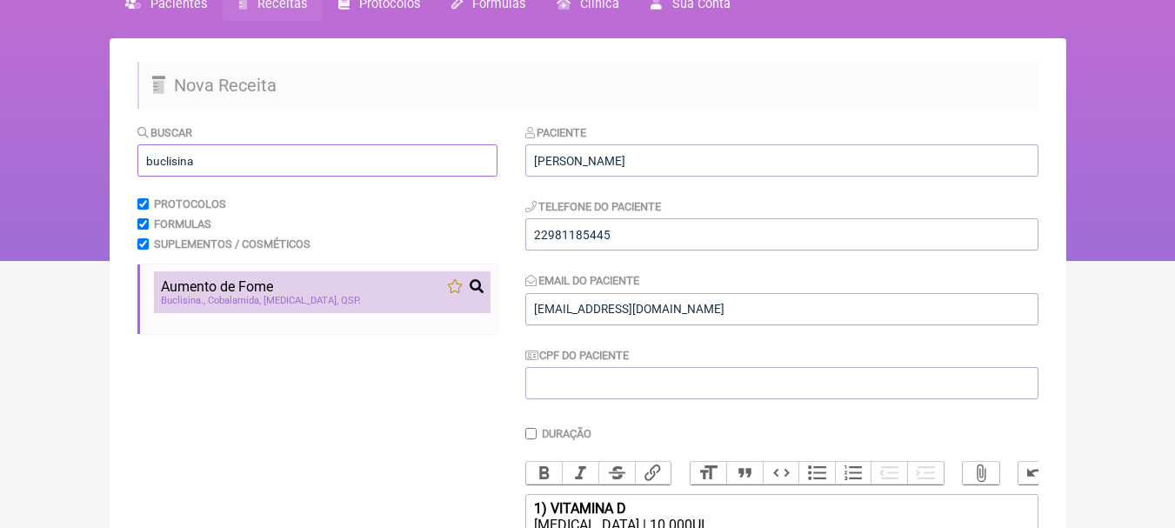
type input "buclisina"
click at [349, 290] on div "Aumento de Fome" at bounding box center [322, 286] width 323 height 17
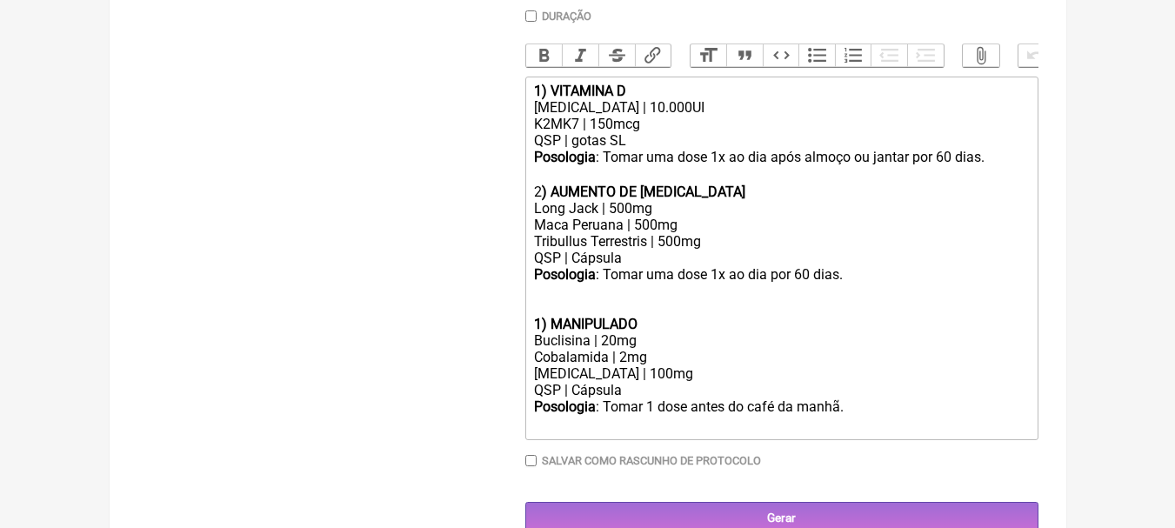
scroll to position [522, 0]
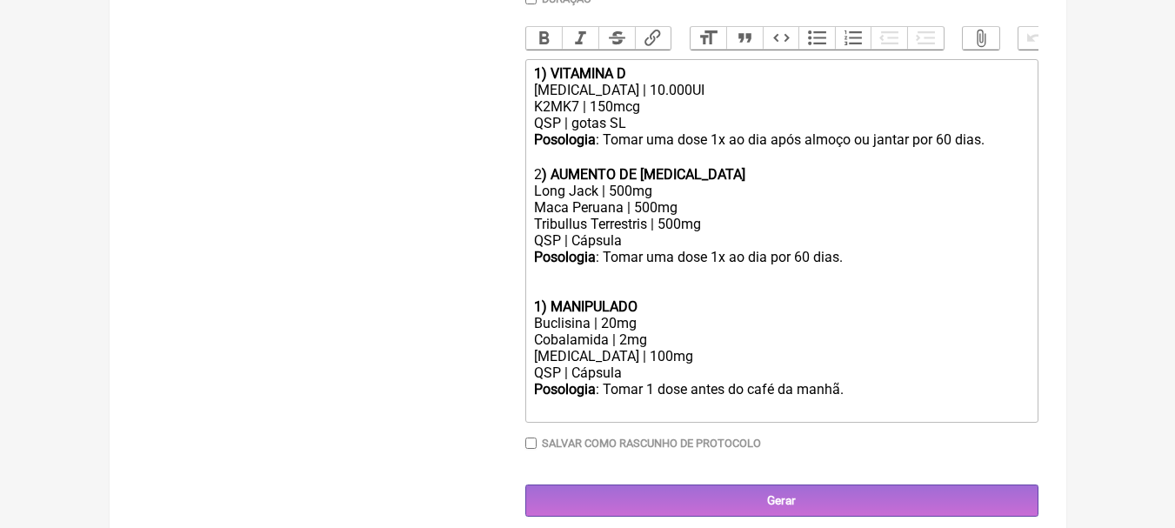
click at [557, 284] on div at bounding box center [781, 281] width 494 height 33
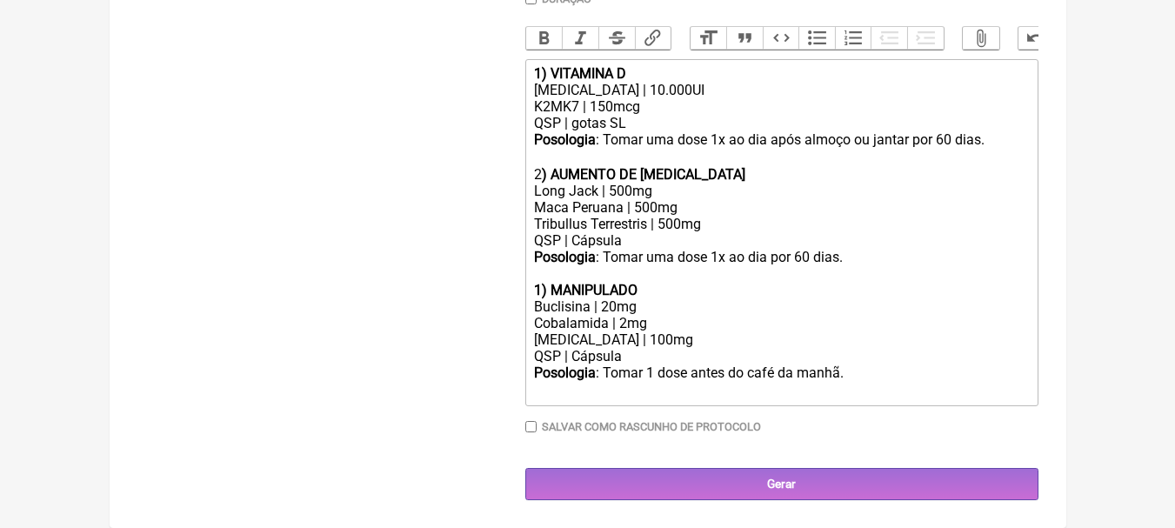
scroll to position [518, 0]
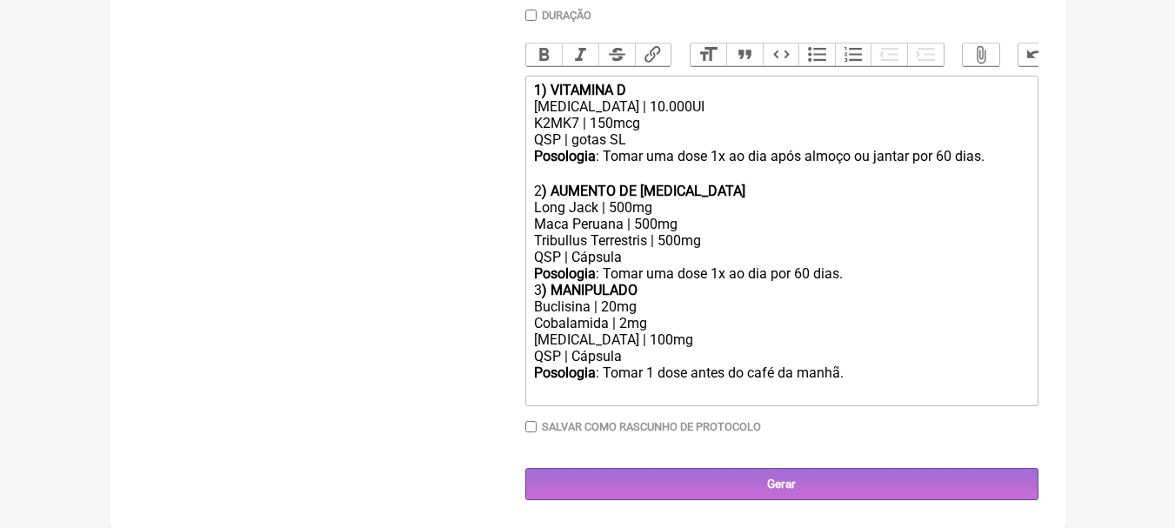
click at [843, 266] on div "Posologia : Tomar uma dose 1x ao dia por 60 dias." at bounding box center [781, 273] width 494 height 17
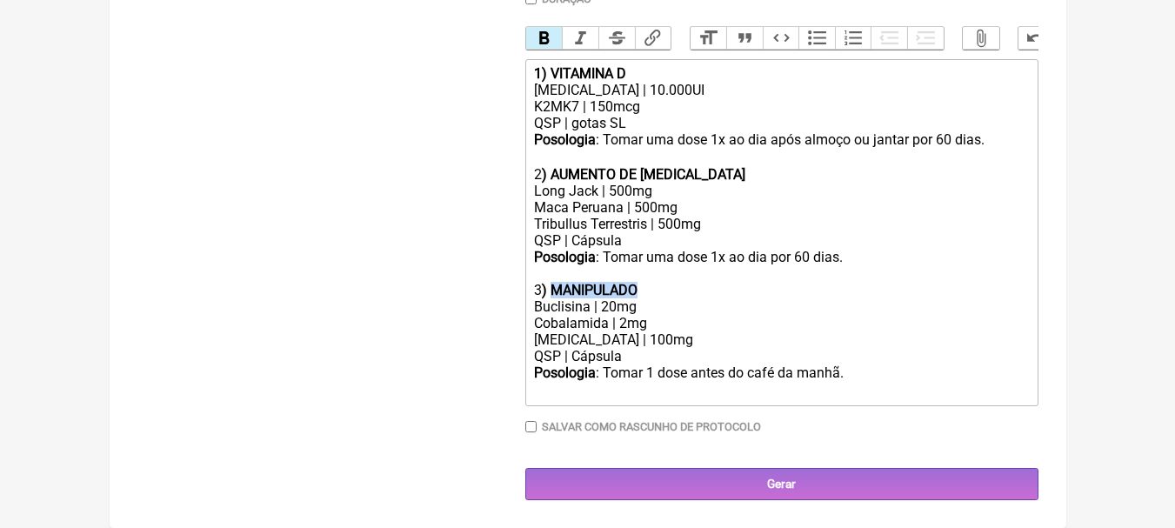
drag, startPoint x: 655, startPoint y: 301, endPoint x: 556, endPoint y: 297, distance: 99.2
click at [556, 297] on div "3 ) MANIPULADO" at bounding box center [781, 290] width 494 height 17
drag, startPoint x: 665, startPoint y: 337, endPoint x: 477, endPoint y: 337, distance: 187.9
click at [477, 337] on form "Buscar buclisina Protocolos Formulas Suplementos / Cosméticos Aumento de Fome B…" at bounding box center [587, 95] width 901 height 812
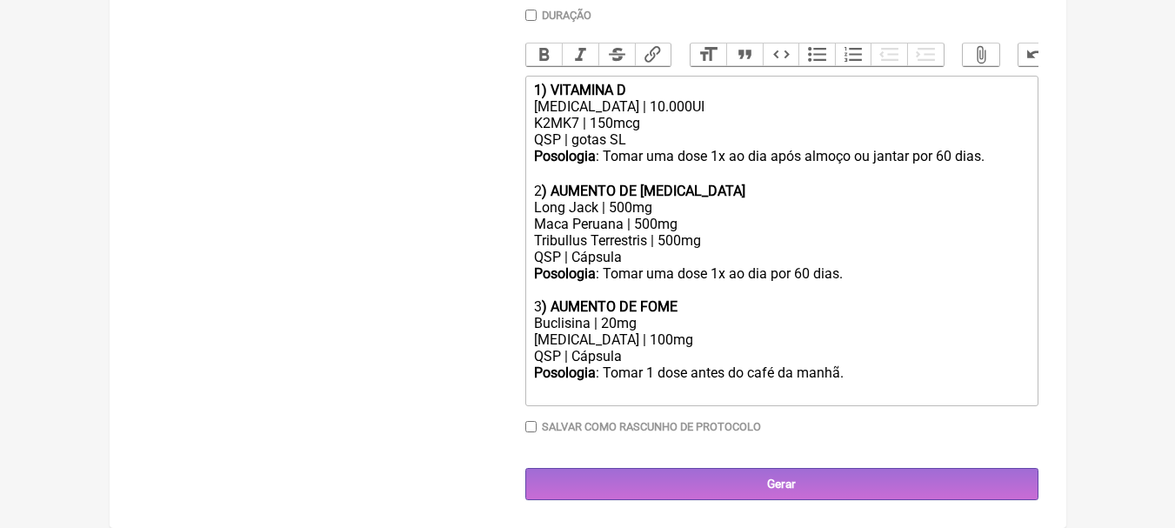
scroll to position [518, 0]
click at [660, 337] on div "Piridoxina | 100mg" at bounding box center [781, 339] width 494 height 17
drag, startPoint x: 671, startPoint y: 337, endPoint x: 481, endPoint y: 340, distance: 190.5
click at [481, 340] on form "Buscar buclisina Protocolos Formulas Suplementos / Cosméticos Aumento de Fome B…" at bounding box center [587, 102] width 901 height 795
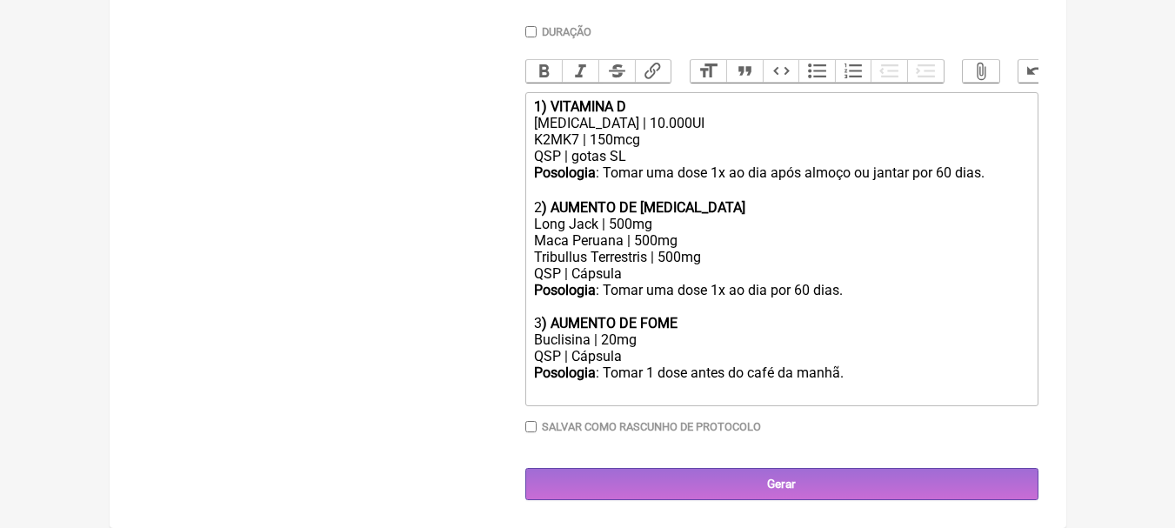
scroll to position [502, 0]
click at [895, 365] on div "Posologia : Tomar 1 dose antes do café da manhã. ㅤ" at bounding box center [781, 381] width 494 height 35
click at [852, 368] on div "Posologia : Tomar 1 dose antes do café da manhã. ㅤ" at bounding box center [781, 381] width 494 height 35
type trix-editor "<div><strong>1) VITAMINA D</strong></div><div>Colecalciferol | 10.000UI</div><d…"
click at [735, 121] on div "[MEDICAL_DATA] | 10.000UI" at bounding box center [781, 123] width 494 height 17
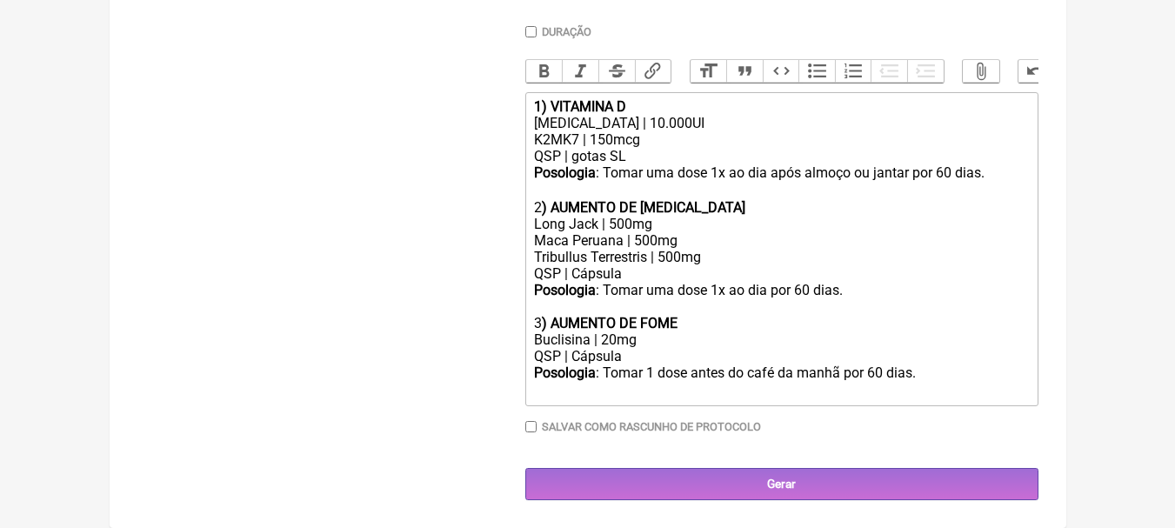
click at [645, 160] on div "QSP | gotas SL" at bounding box center [781, 156] width 494 height 17
click at [673, 137] on div "K2MK7 | 150mcg" at bounding box center [781, 139] width 494 height 17
click at [759, 206] on div "2 ) AUMENTO DE TESTOSTERONA" at bounding box center [781, 199] width 494 height 33
click at [706, 219] on div "Long Jack | 500mg" at bounding box center [781, 224] width 494 height 17
click at [706, 229] on div "Long Jack | 500mg" at bounding box center [781, 224] width 494 height 17
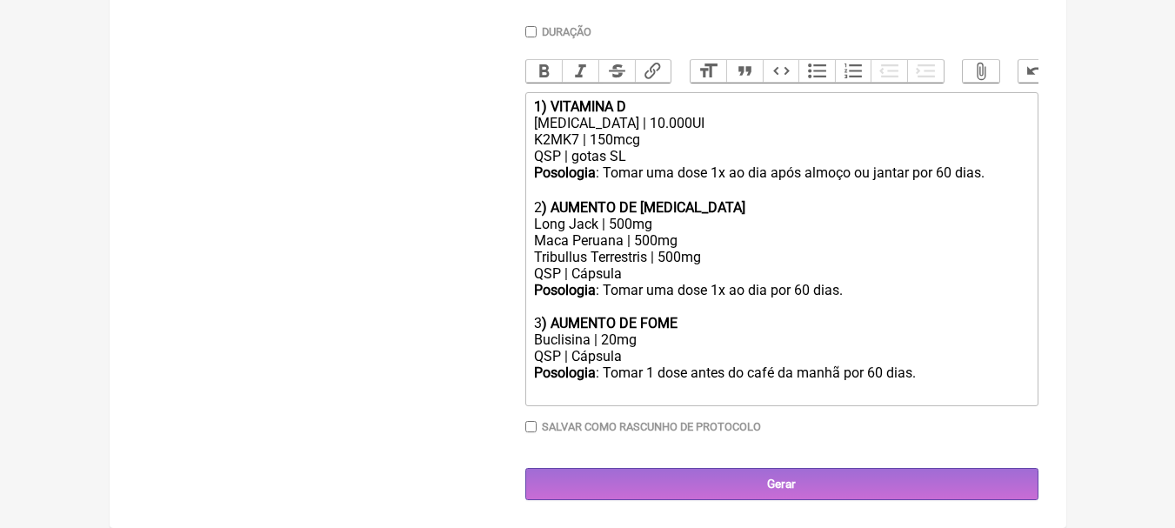
click at [730, 253] on div "Tribullus Terrestris | 500mg" at bounding box center [781, 257] width 494 height 17
click at [845, 290] on div "Posologia : Tomar uma dose 1x ao dia por 60 dias." at bounding box center [781, 298] width 494 height 33
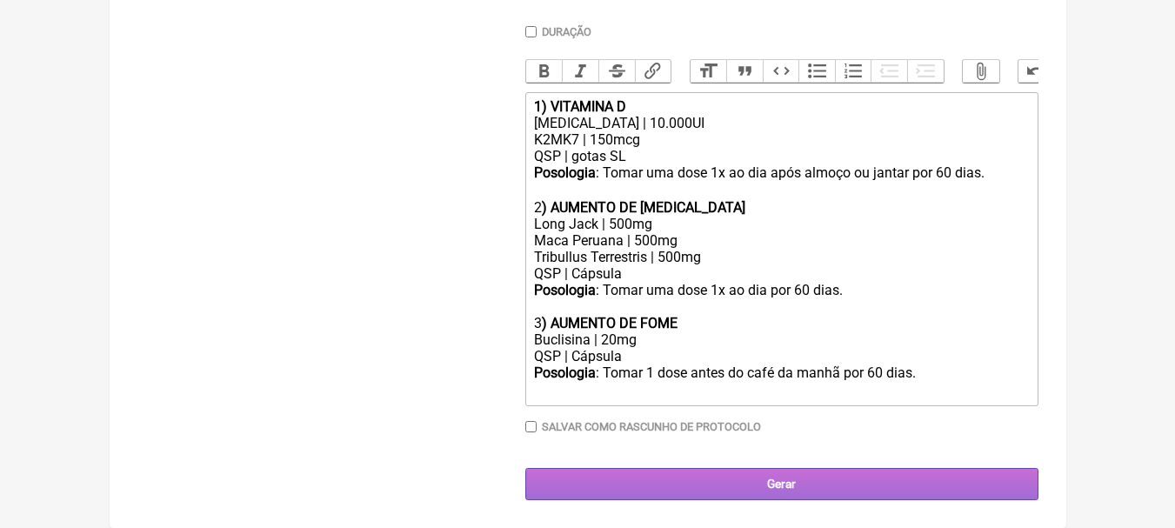
click at [757, 479] on input "Gerar" at bounding box center [781, 484] width 513 height 32
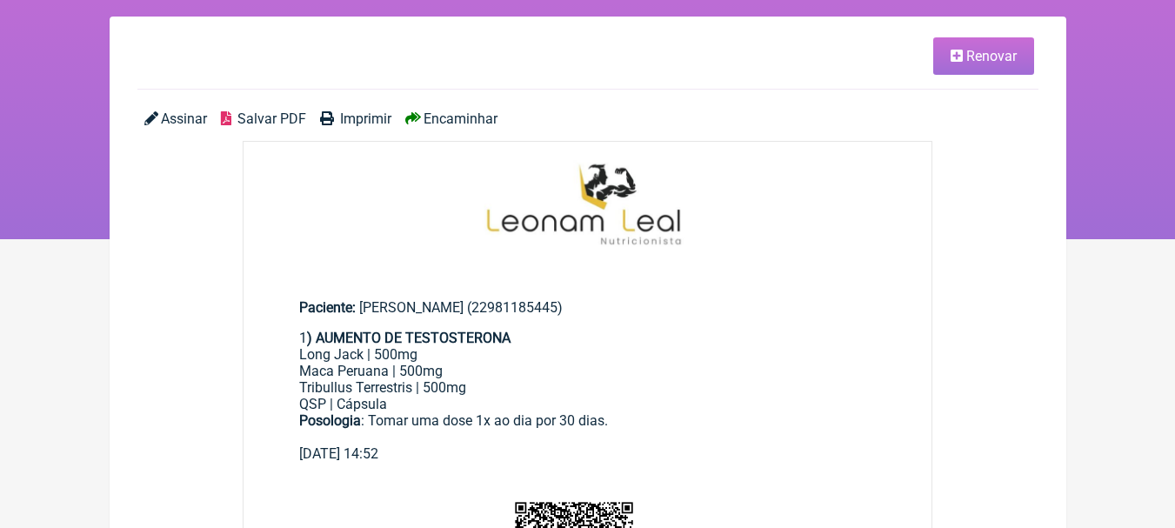
scroll to position [261, 0]
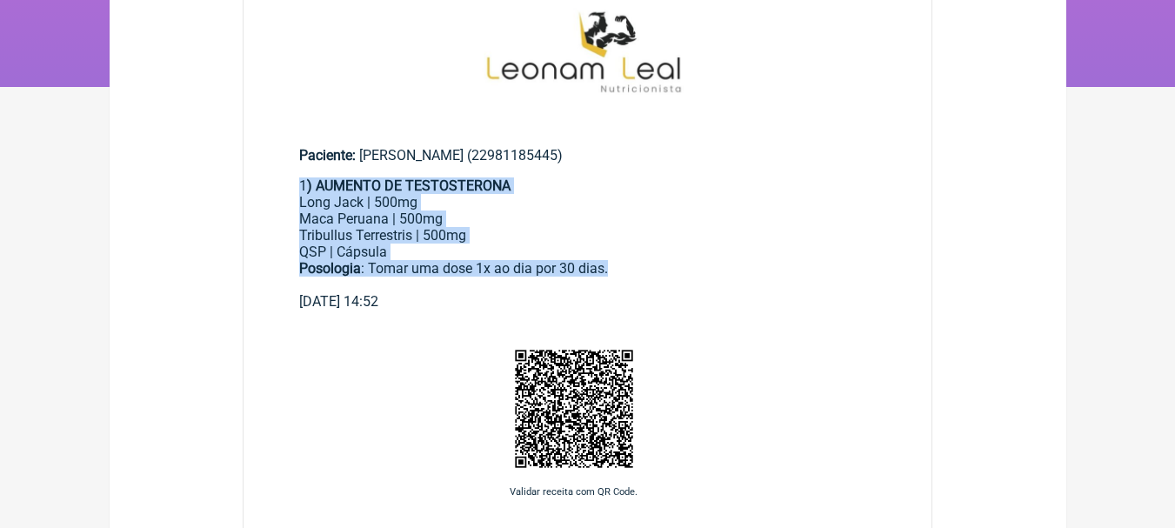
drag, startPoint x: 297, startPoint y: 182, endPoint x: 656, endPoint y: 265, distance: 368.8
click at [656, 265] on main "Paciente: [PERSON_NAME] (22981185445) 1 ) AUMENTO DE TESTOSTERONA Long Jack | 5…" at bounding box center [588, 221] width 689 height 204
copy div "1 ) AUMENTO DE TESTOSTERONA Long Jack | 500mg Maca Peruana | 500mg Tribullus Te…"
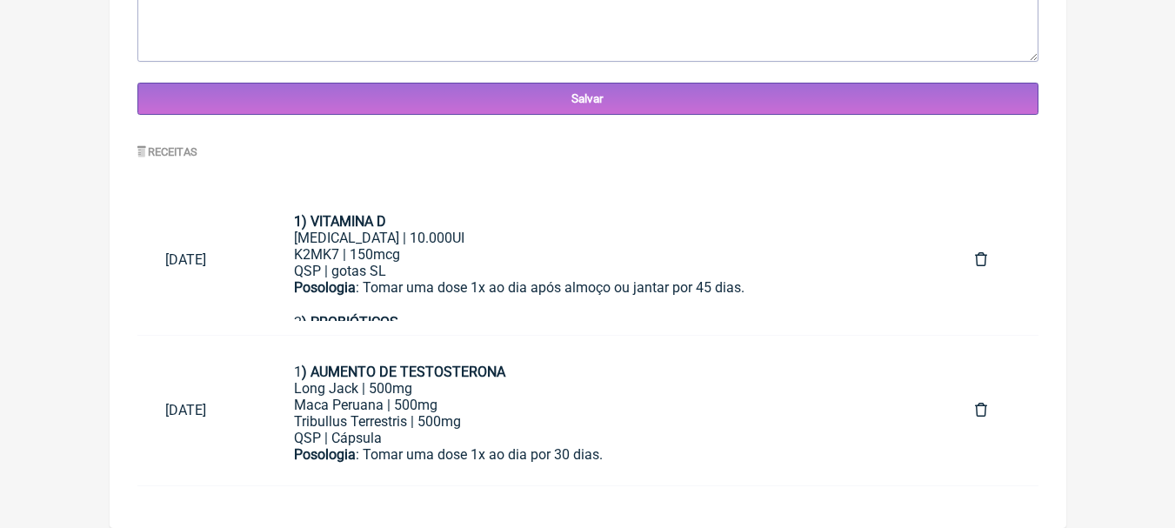
scroll to position [337, 0]
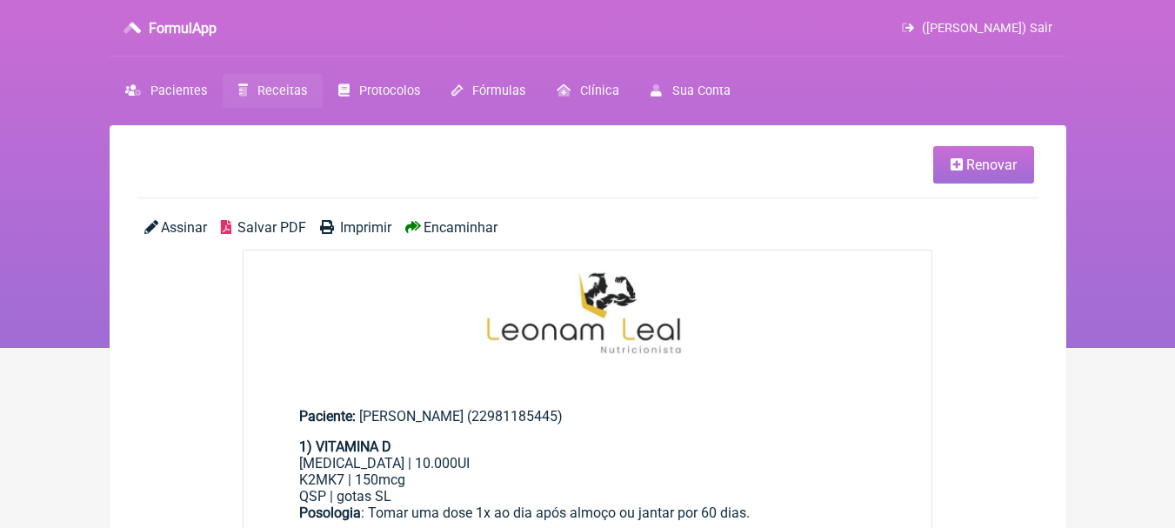
click at [263, 227] on span "Salvar PDF" at bounding box center [271, 227] width 69 height 17
